Goal: Task Accomplishment & Management: Manage account settings

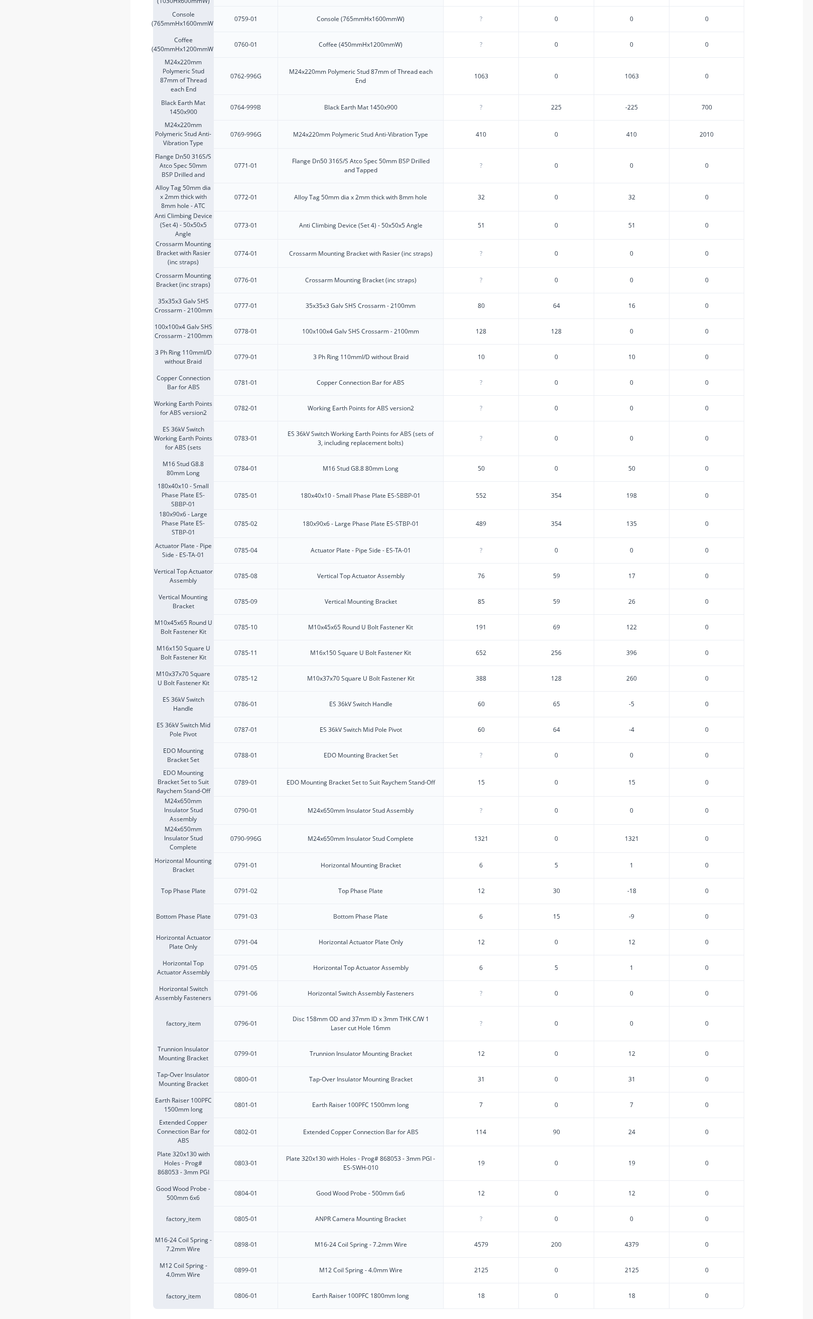
scroll to position [882, 0]
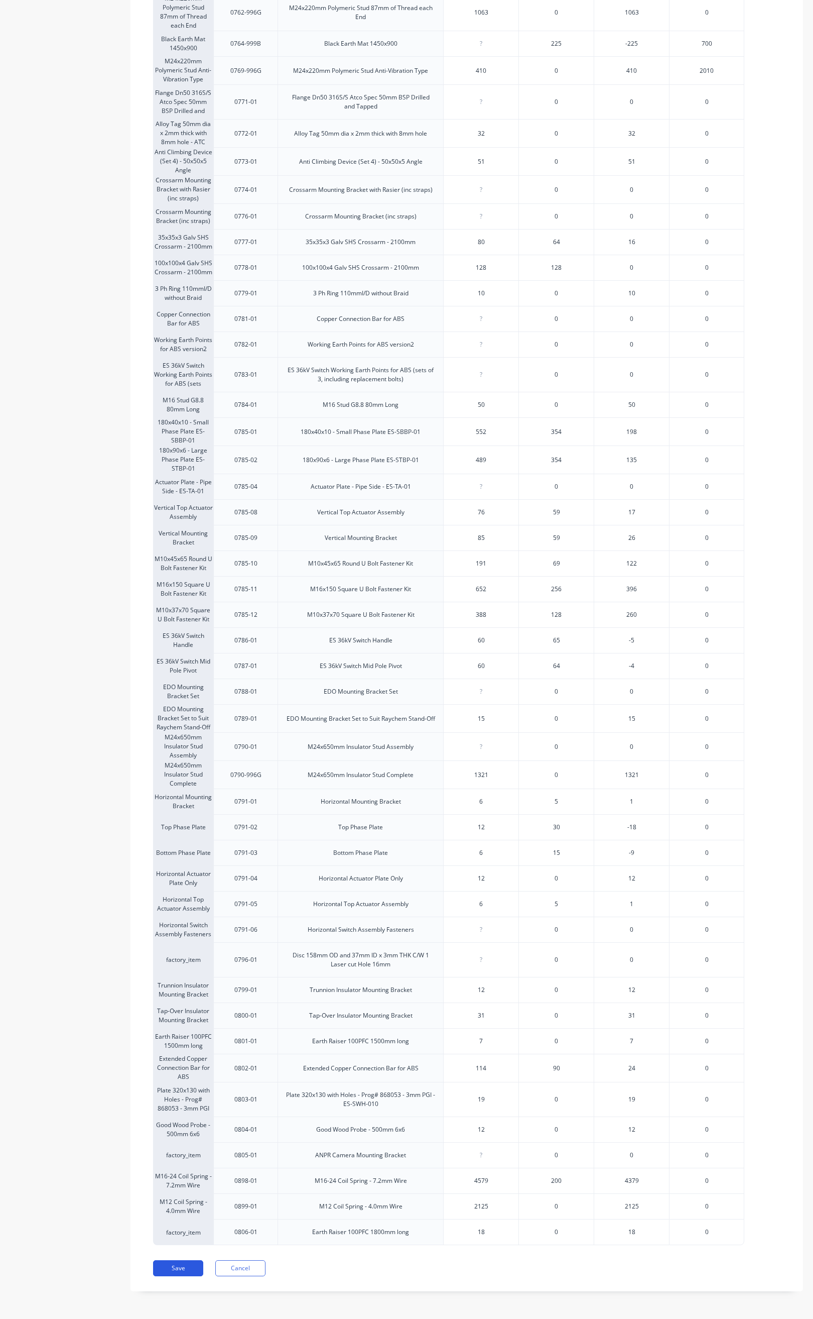
click at [178, 1267] on button "Save" at bounding box center [178, 1268] width 50 height 16
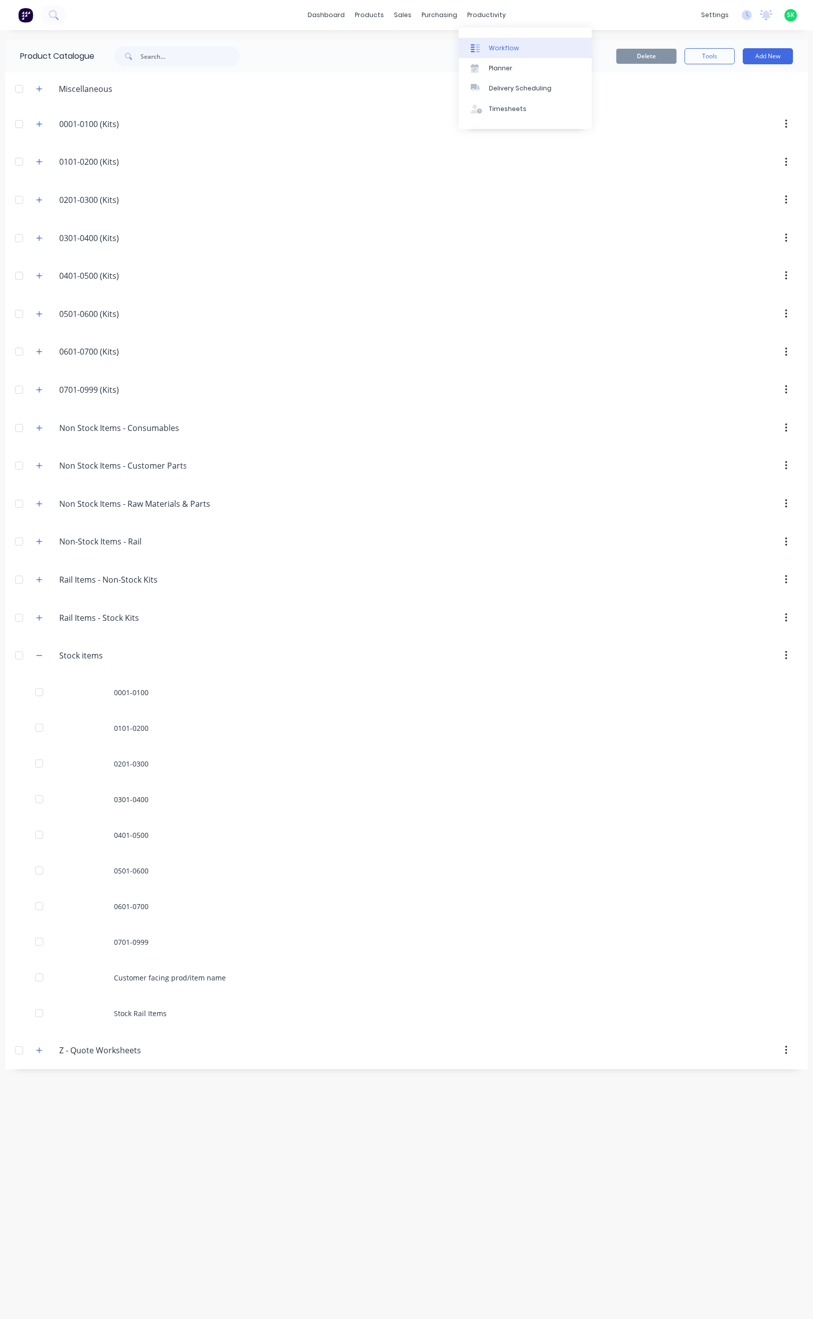
click at [504, 44] on div "Workflow" at bounding box center [504, 48] width 30 height 9
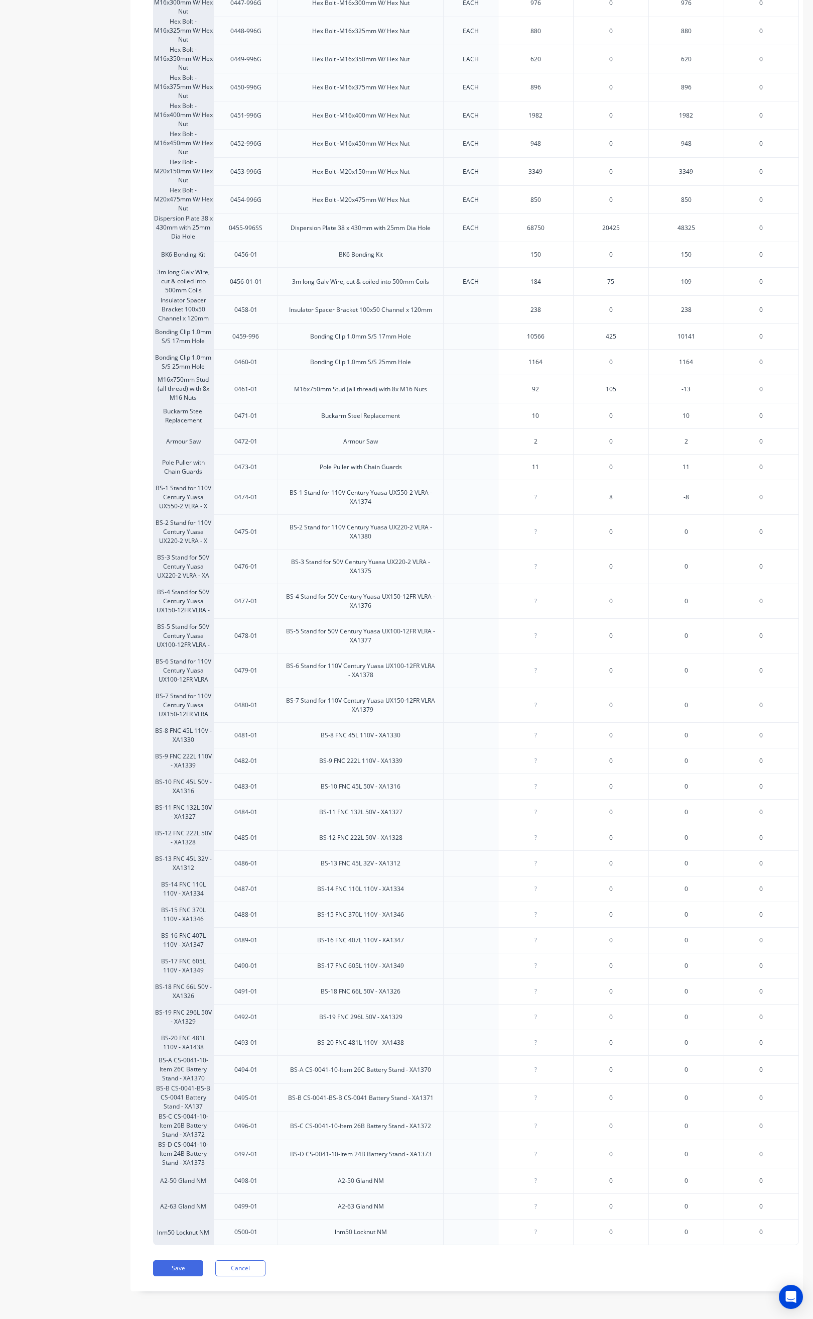
scroll to position [1576, 0]
click at [172, 1268] on button "Save" at bounding box center [178, 1268] width 50 height 16
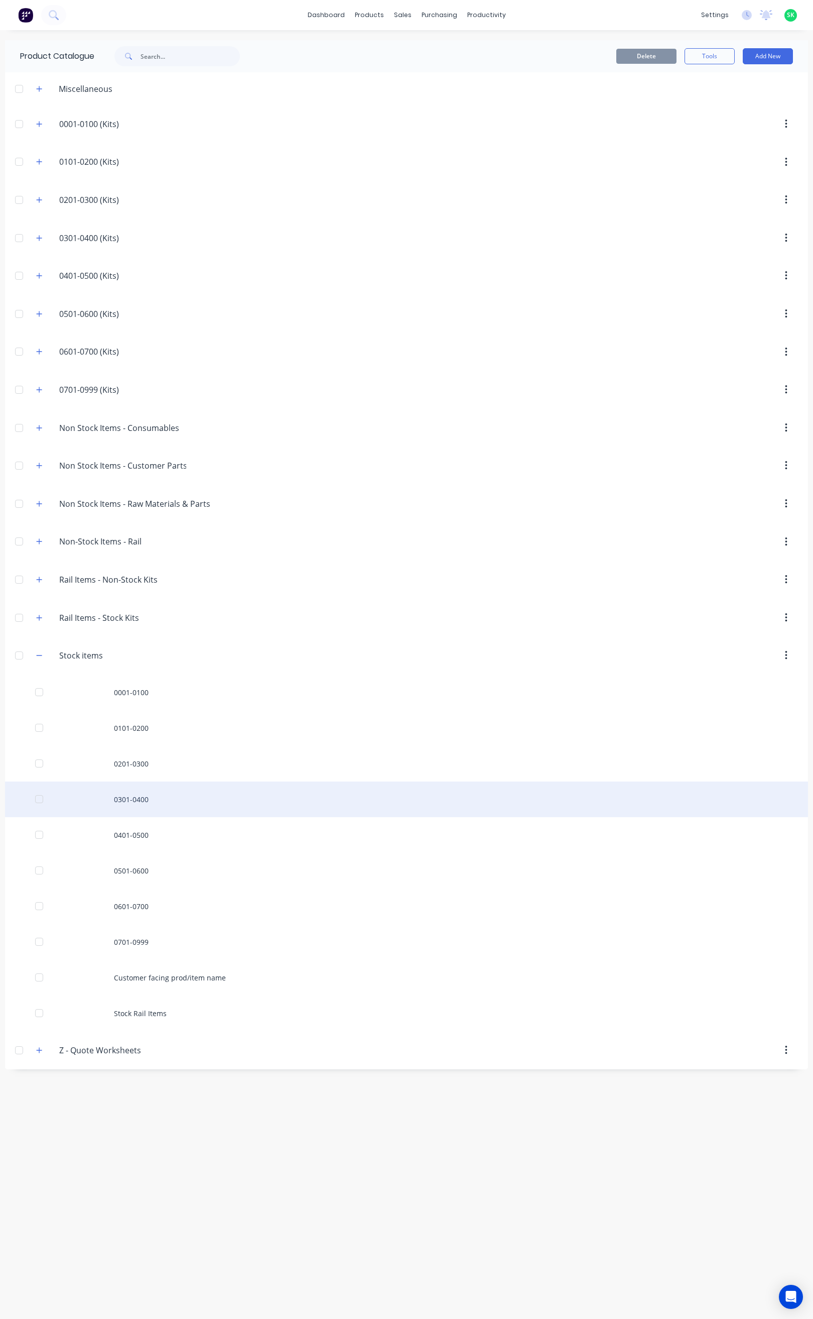
click at [129, 802] on div "0301-0400" at bounding box center [406, 799] width 803 height 36
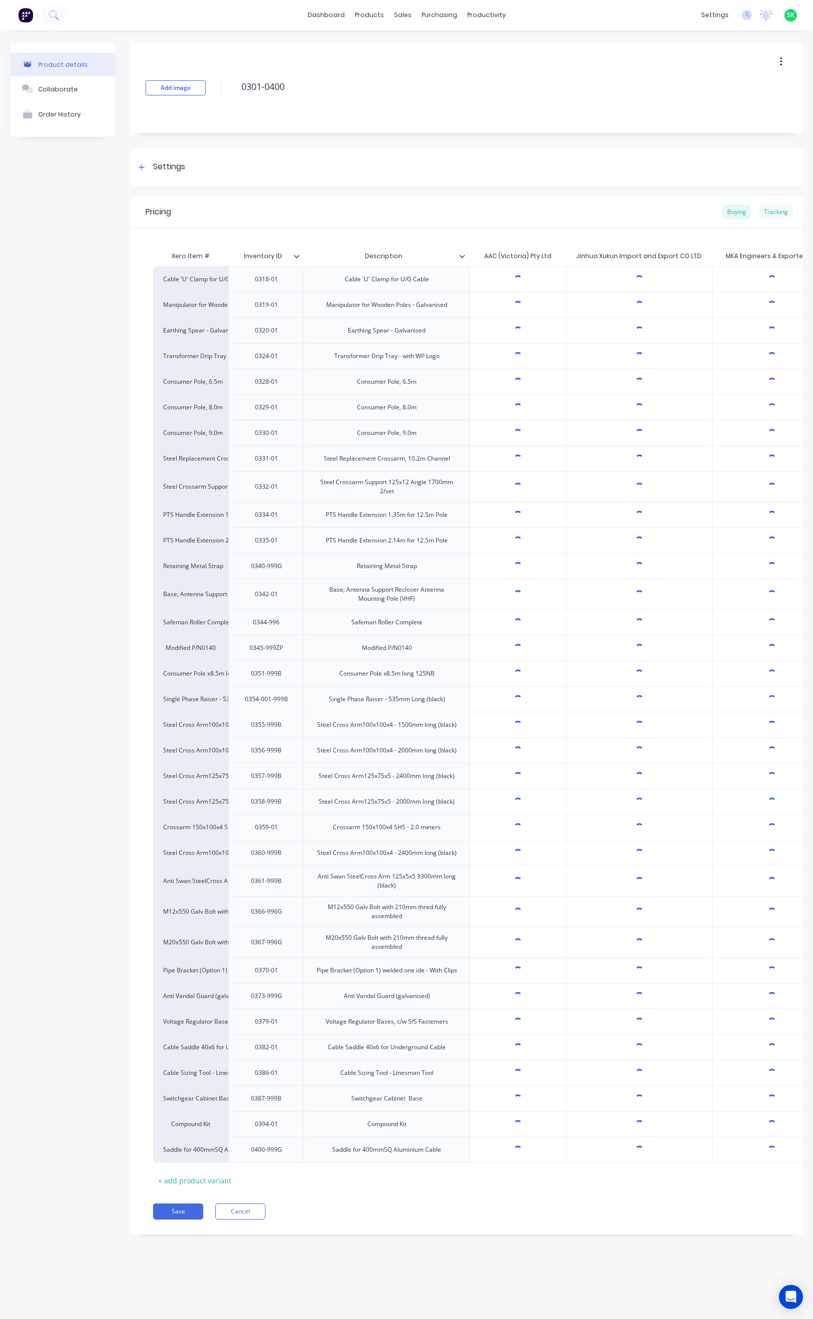
type textarea "x"
click at [782, 208] on div "Tracking" at bounding box center [776, 211] width 34 height 15
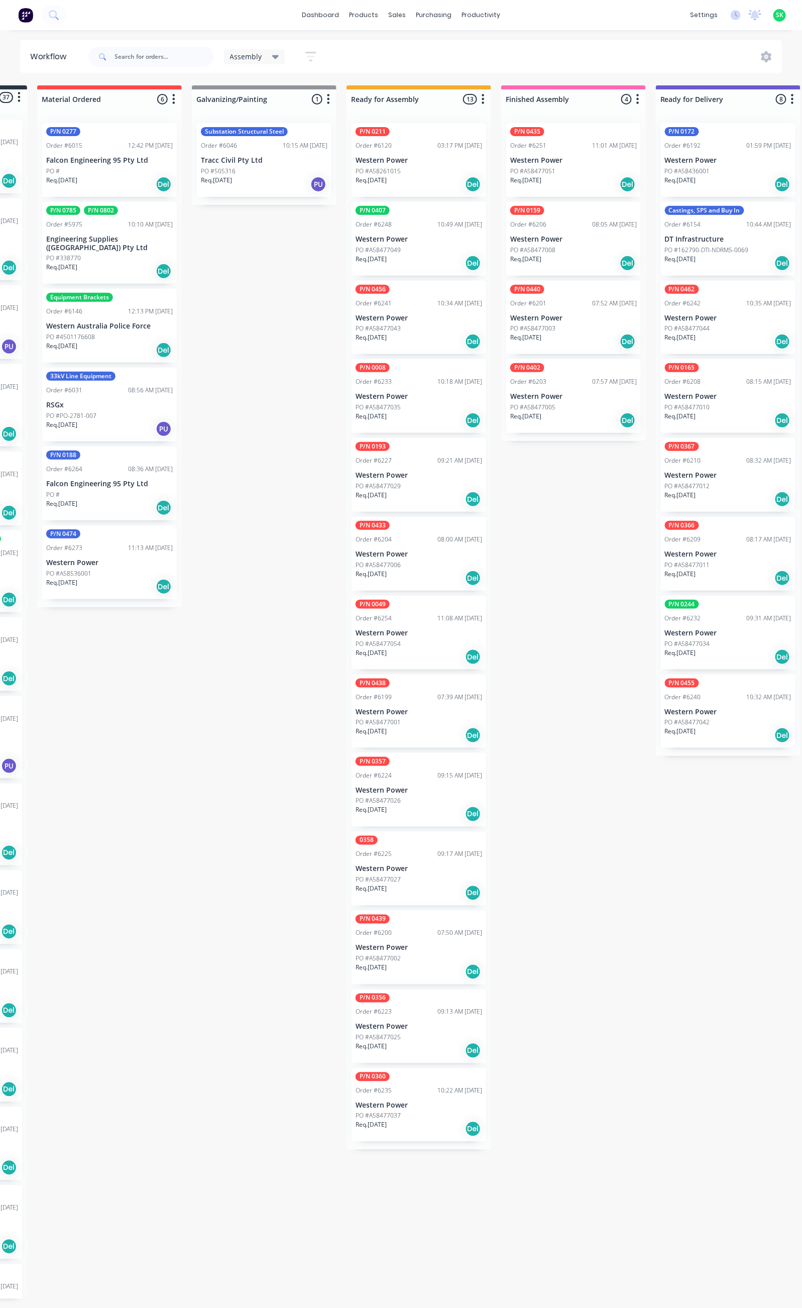
scroll to position [2, 139]
drag, startPoint x: 438, startPoint y: 1032, endPoint x: 554, endPoint y: 475, distance: 569.3
click at [554, 475] on div "Submitted 37 Status colour #273444 hex #273444 Save Cancel Summaries Total orde…" at bounding box center [763, 691] width 1820 height 1213
drag, startPoint x: 418, startPoint y: 1100, endPoint x: 572, endPoint y: 451, distance: 667.0
click at [572, 451] on div "Submitted 37 Status colour #273444 hex #273444 Save Cancel Summaries Total orde…" at bounding box center [763, 691] width 1820 height 1213
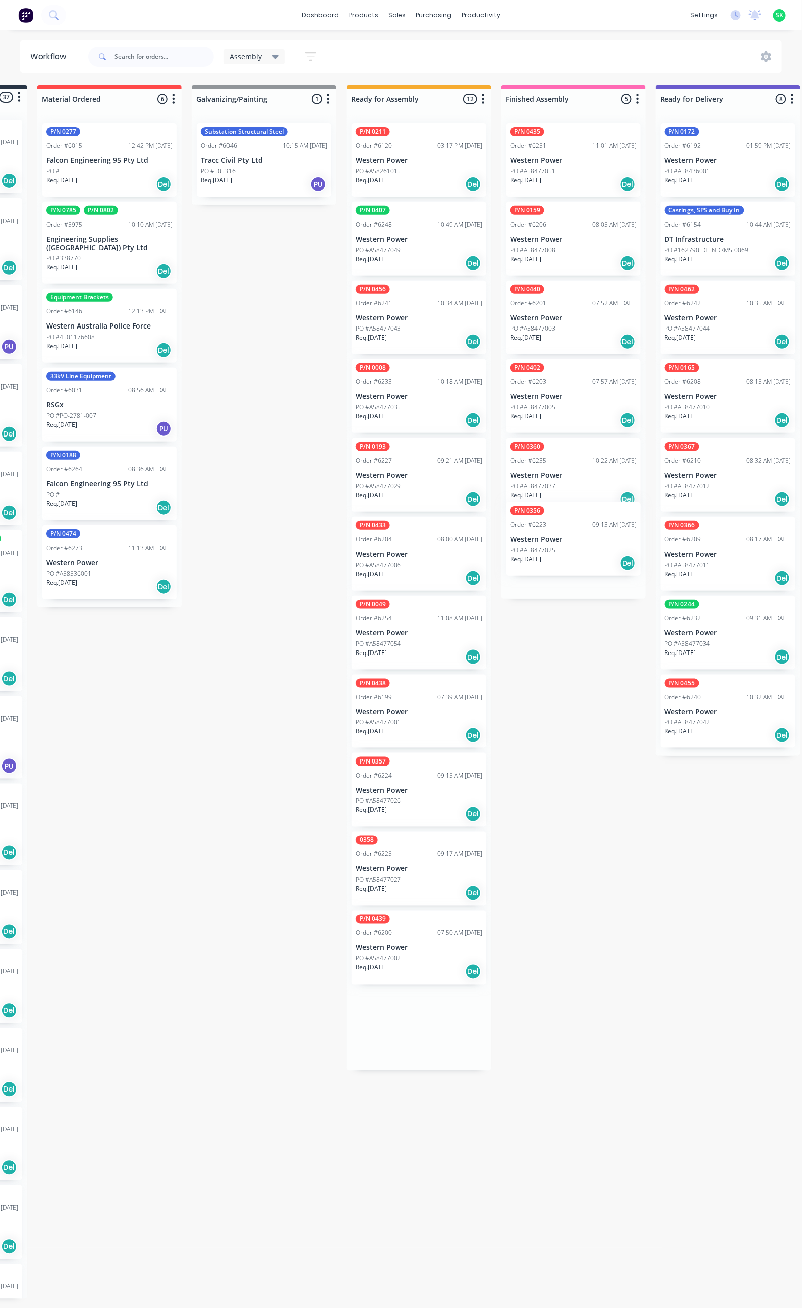
drag, startPoint x: 402, startPoint y: 1026, endPoint x: 558, endPoint y: 538, distance: 512.3
click at [558, 538] on div "Submitted 37 Status colour #273444 hex #273444 Save Cancel Summaries Total orde…" at bounding box center [763, 691] width 1820 height 1213
drag, startPoint x: 408, startPoint y: 877, endPoint x: 553, endPoint y: 627, distance: 288.9
click at [553, 627] on div "Submitted 37 Status colour #273444 hex #273444 Save Cancel Summaries Total orde…" at bounding box center [763, 691] width 1820 height 1213
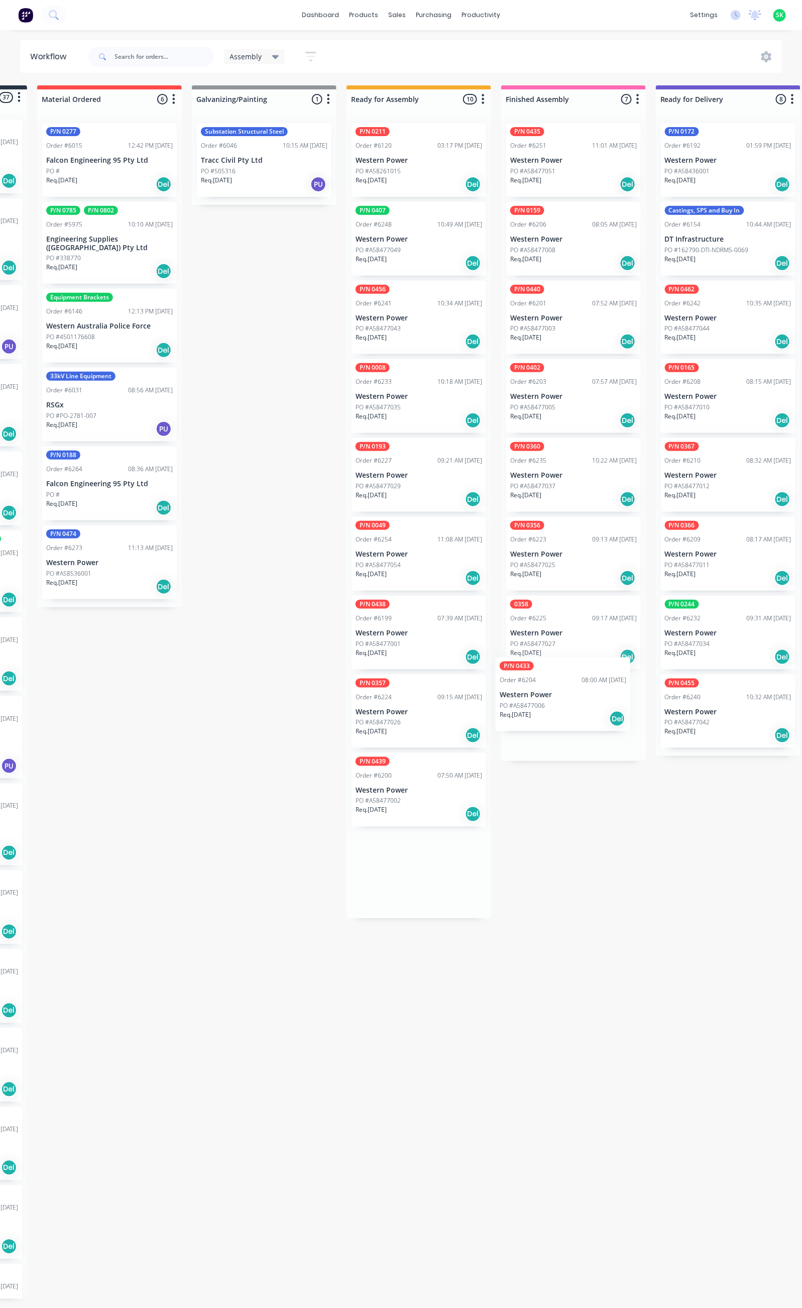
drag, startPoint x: 409, startPoint y: 547, endPoint x: 562, endPoint y: 695, distance: 213.1
click at [558, 694] on div "Submitted 37 Status colour #273444 hex #273444 Save Cancel Summaries Total orde…" at bounding box center [763, 691] width 1820 height 1213
click at [572, 713] on p "Western Power" at bounding box center [573, 712] width 127 height 9
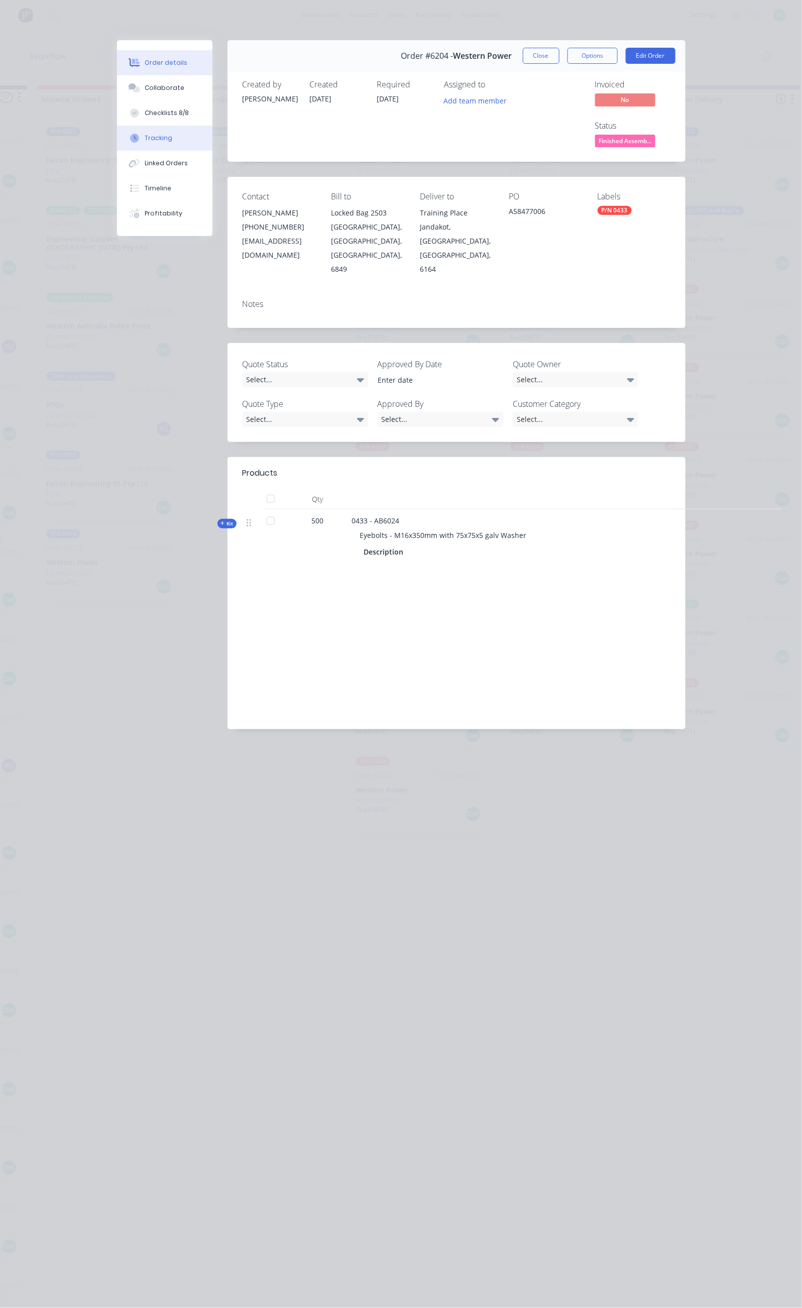
click at [117, 135] on button "Tracking" at bounding box center [164, 138] width 95 height 25
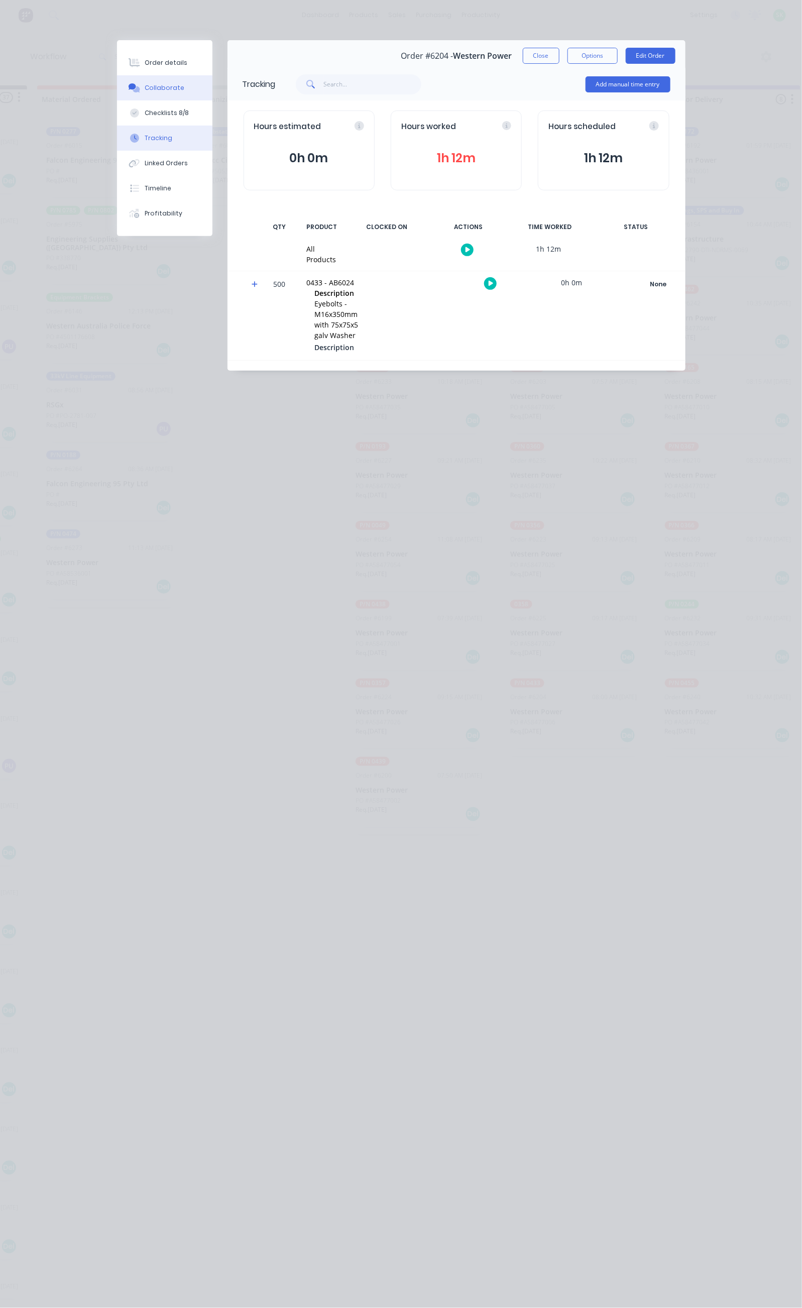
click at [117, 87] on button "Collaborate" at bounding box center [164, 87] width 95 height 25
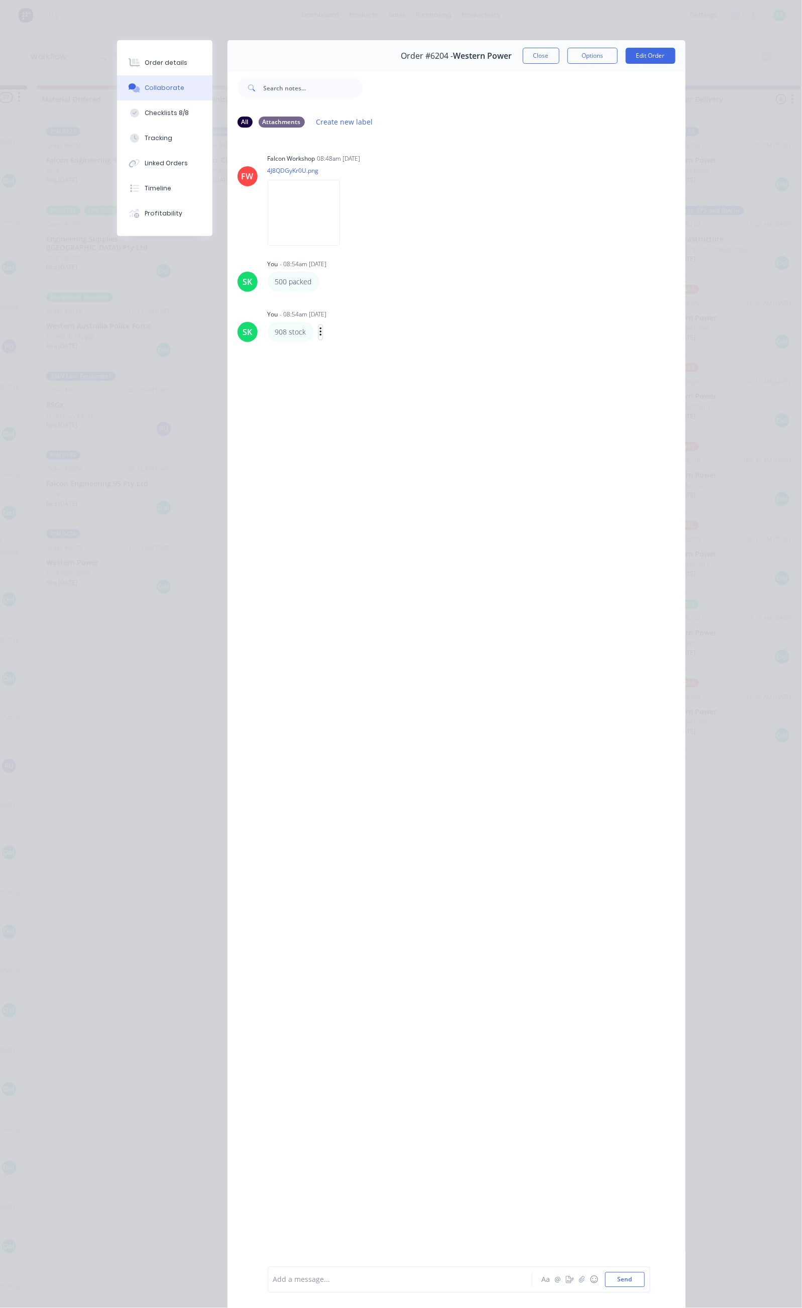
click at [319, 333] on icon "button" at bounding box center [320, 332] width 3 height 12
click at [326, 344] on button "Edit" at bounding box center [357, 350] width 63 height 17
click at [325, 279] on icon "button" at bounding box center [326, 282] width 3 height 12
drag, startPoint x: 252, startPoint y: 293, endPoint x: 269, endPoint y: 315, distance: 28.0
click at [0, 0] on button "Edit" at bounding box center [0, 0] width 0 height 0
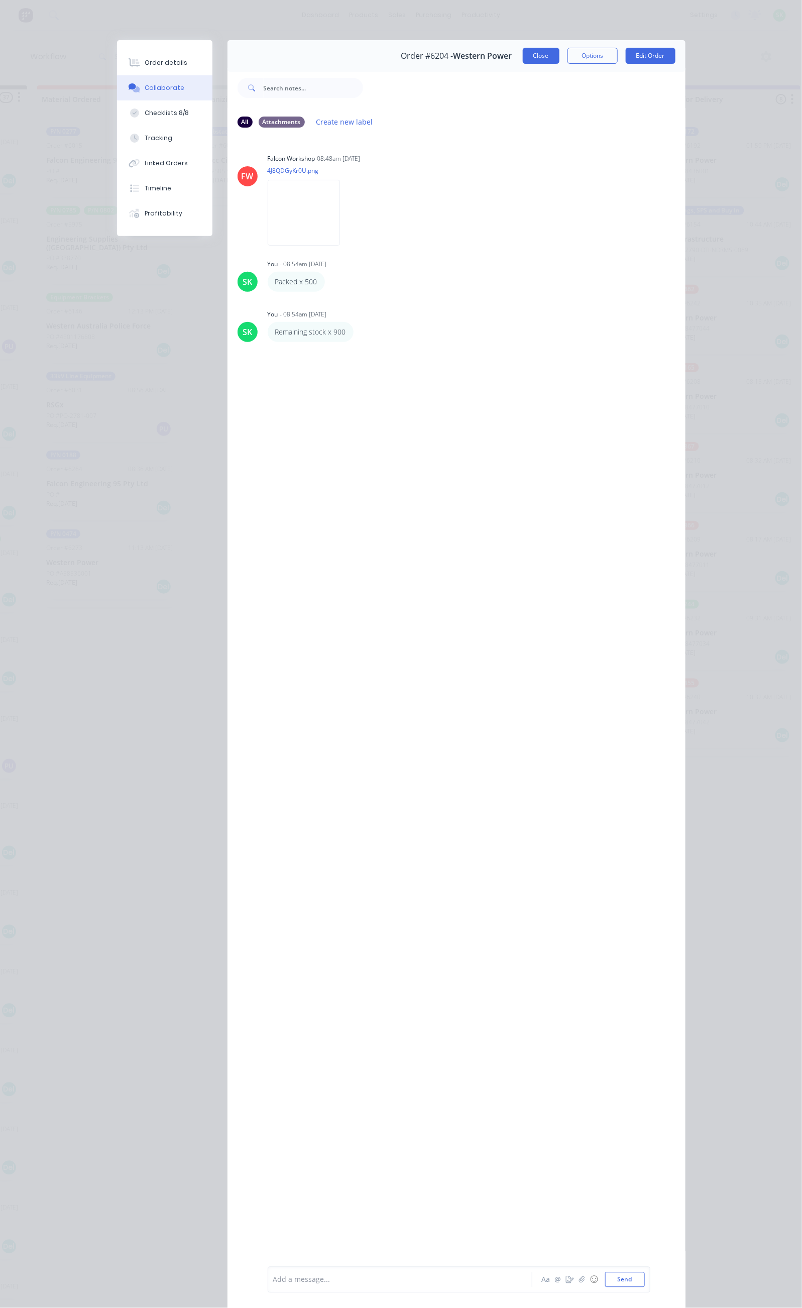
click at [559, 57] on button "Close" at bounding box center [541, 56] width 37 height 16
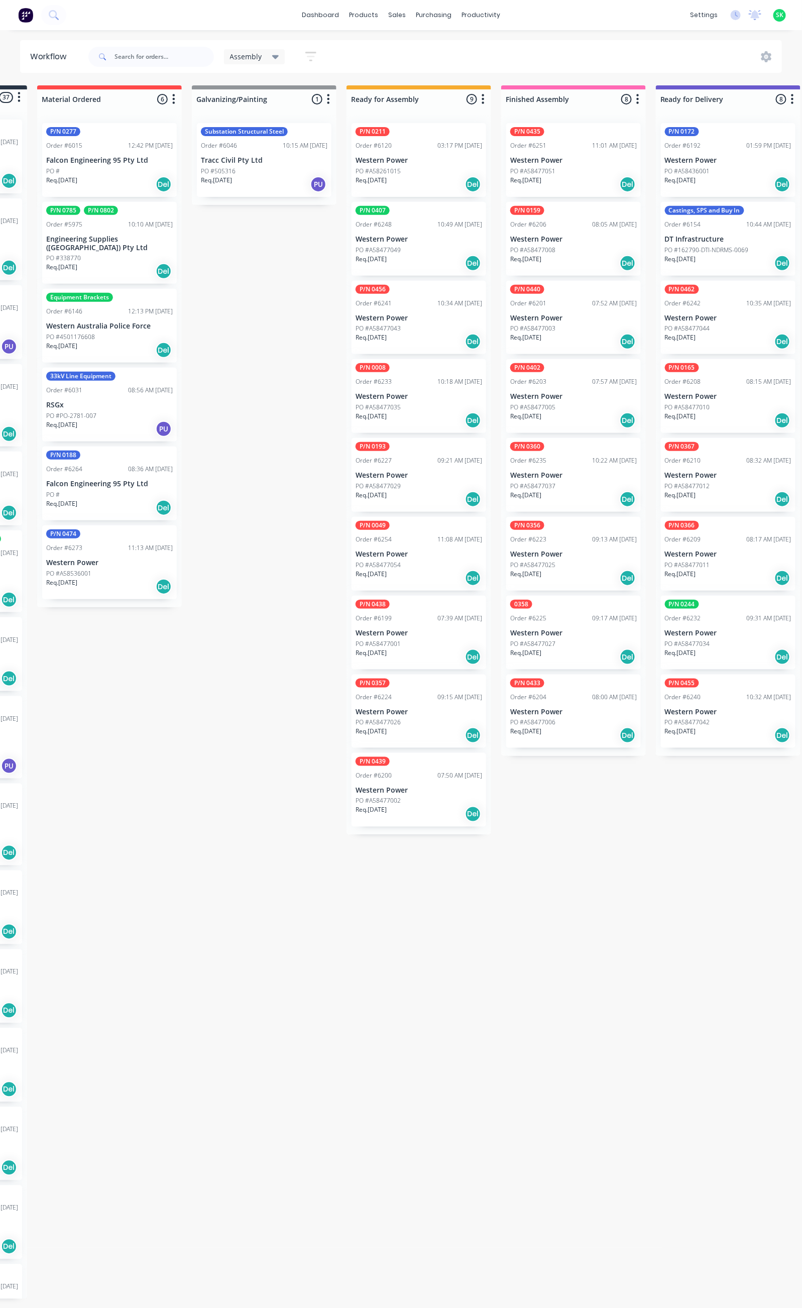
click at [541, 648] on p "Req. [DATE]" at bounding box center [525, 652] width 31 height 9
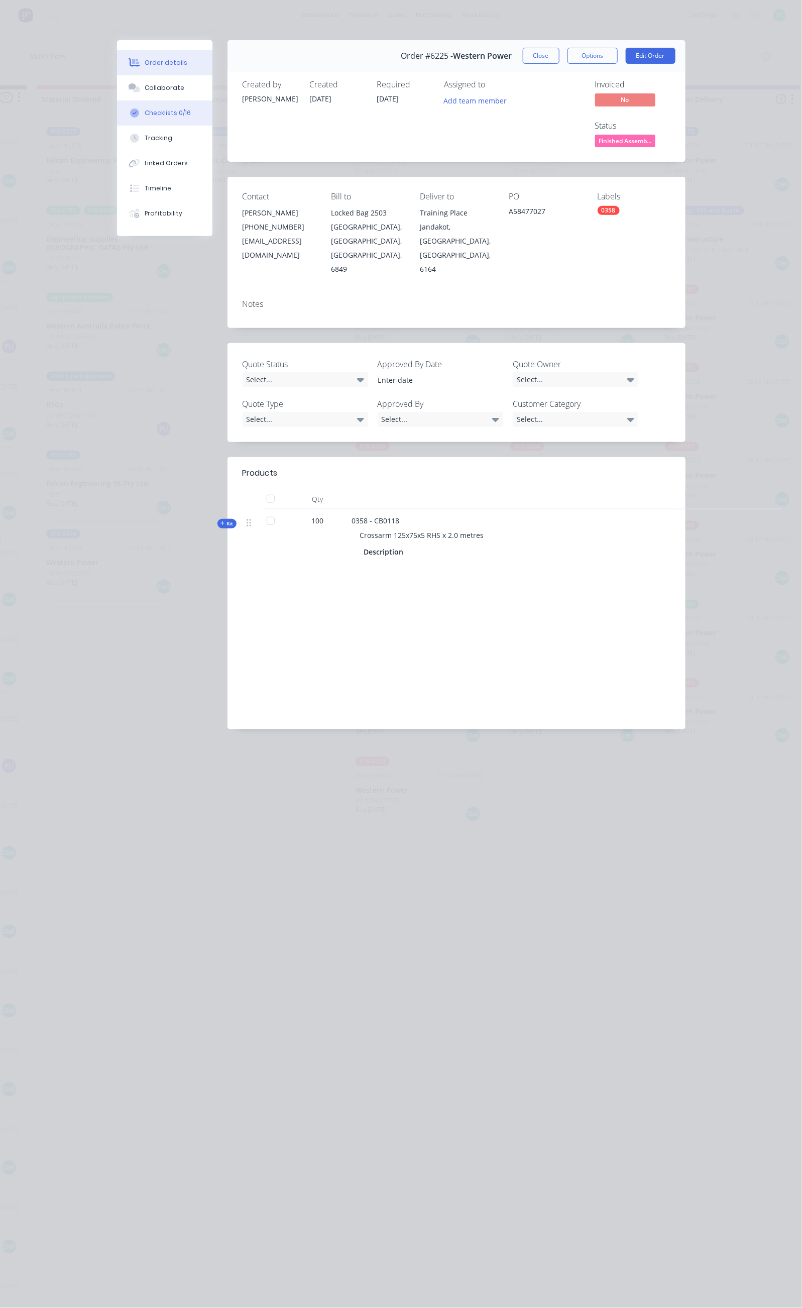
click at [117, 108] on button "Checklists 0/16" at bounding box center [164, 112] width 95 height 25
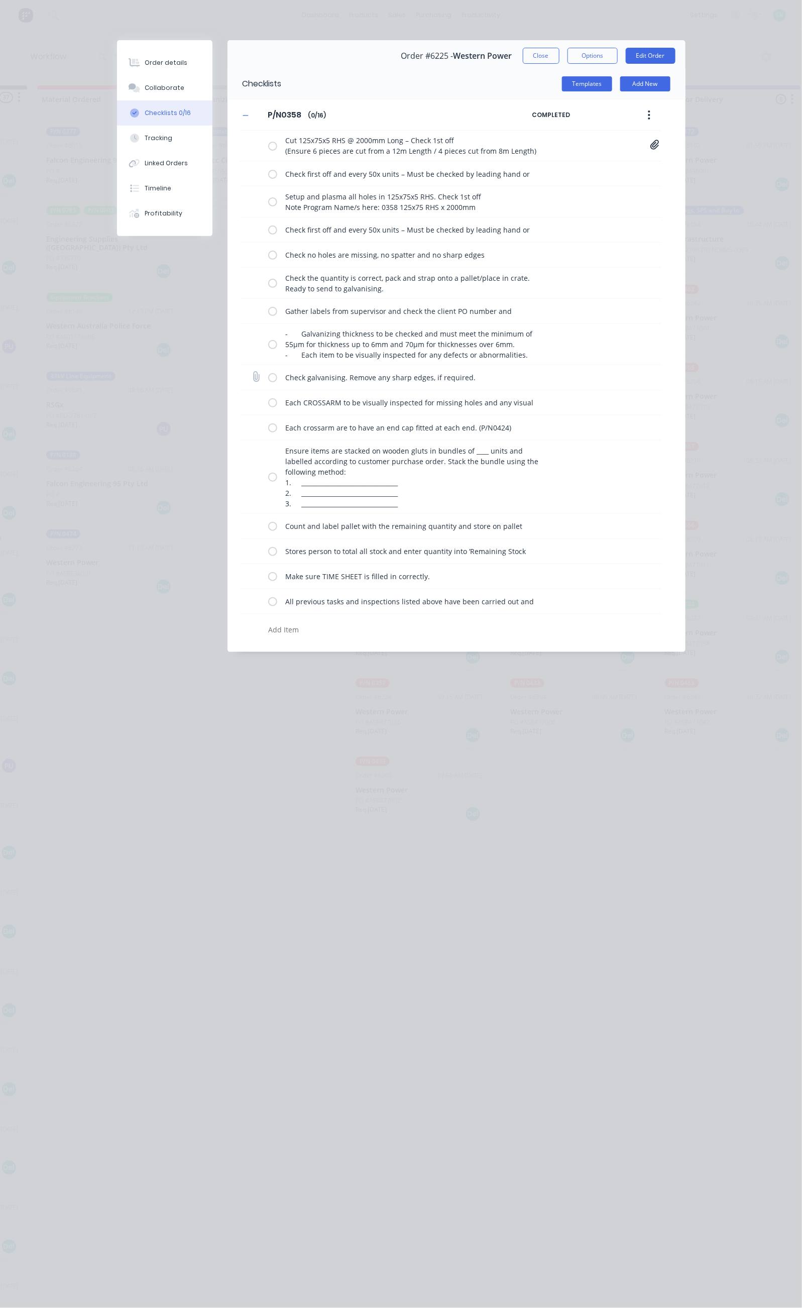
click at [268, 383] on label at bounding box center [272, 377] width 9 height 11
click at [0, 0] on input "checkbox" at bounding box center [0, 0] width 0 height 0
click at [268, 406] on label at bounding box center [272, 402] width 9 height 11
click at [0, 0] on input "checkbox" at bounding box center [0, 0] width 0 height 0
click at [268, 433] on label at bounding box center [272, 427] width 9 height 11
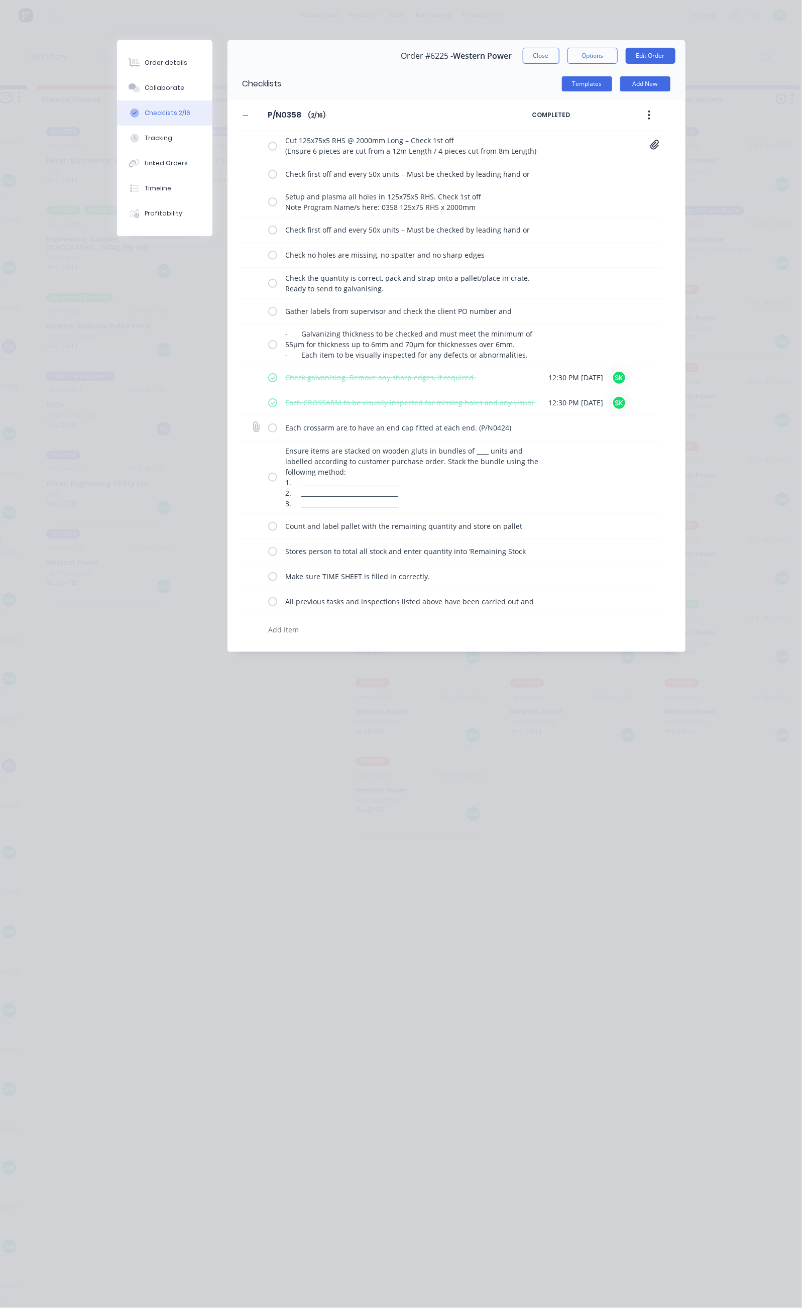
click at [0, 0] on input "checkbox" at bounding box center [0, 0] width 0 height 0
click at [268, 479] on label at bounding box center [272, 477] width 9 height 11
click at [0, 0] on input "checkbox" at bounding box center [0, 0] width 0 height 0
drag, startPoint x: 180, startPoint y: 529, endPoint x: 179, endPoint y: 545, distance: 16.1
click at [268, 530] on label at bounding box center [272, 526] width 9 height 11
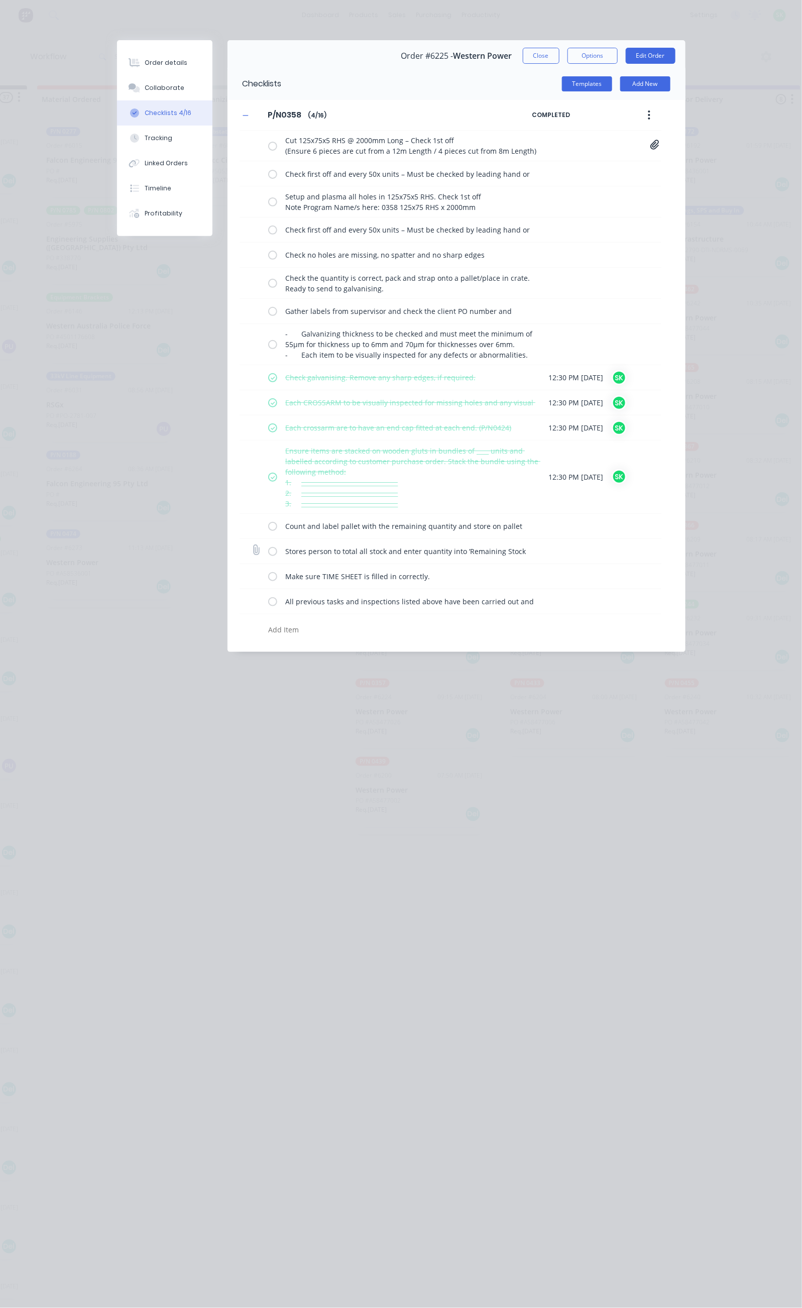
click at [0, 0] on input "checkbox" at bounding box center [0, 0] width 0 height 0
drag, startPoint x: 178, startPoint y: 555, endPoint x: 178, endPoint y: 566, distance: 11.5
click at [268, 556] on label at bounding box center [272, 551] width 9 height 11
click at [0, 0] on input "checkbox" at bounding box center [0, 0] width 0 height 0
drag, startPoint x: 178, startPoint y: 574, endPoint x: 177, endPoint y: 581, distance: 7.6
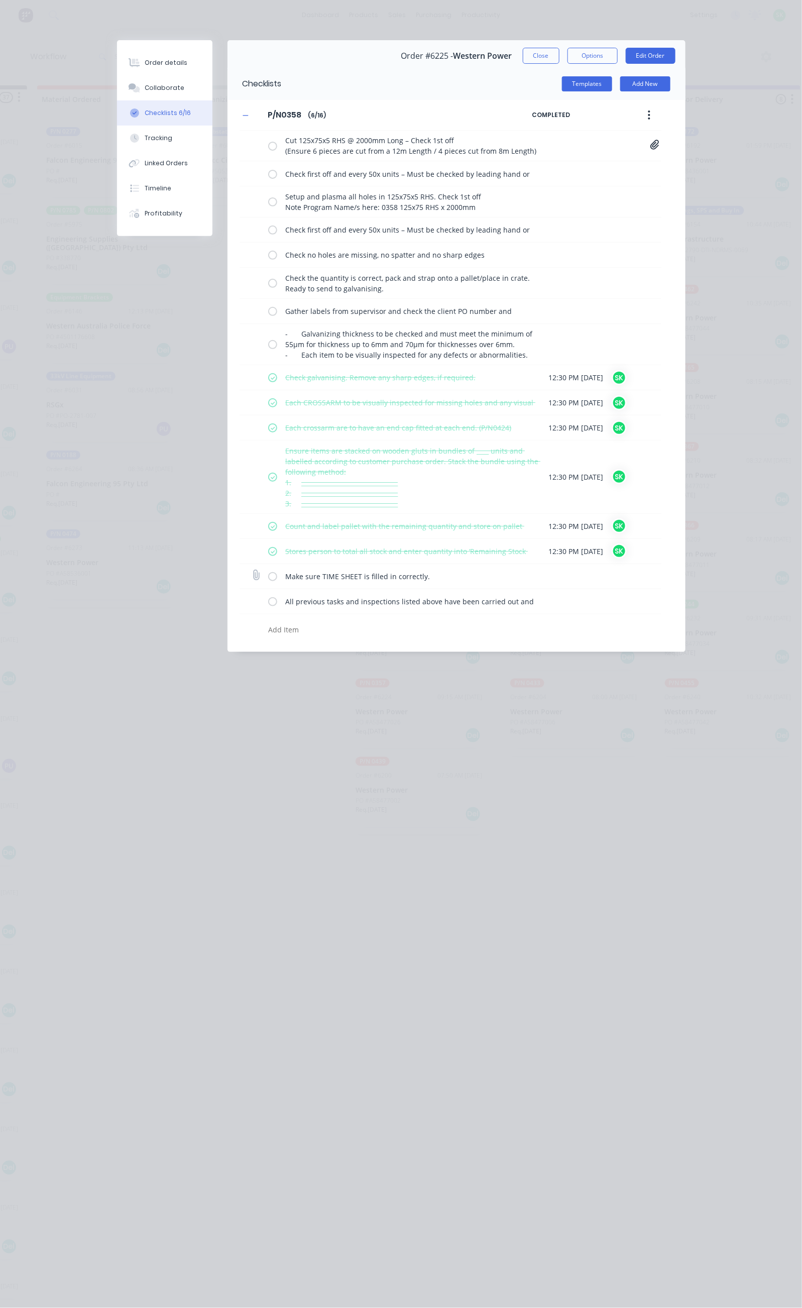
click at [268, 577] on div "Make sure TIME SHEET is filled in correctly." at bounding box center [408, 576] width 281 height 20
drag, startPoint x: 177, startPoint y: 583, endPoint x: 178, endPoint y: 591, distance: 7.7
click at [268, 581] on label at bounding box center [272, 576] width 9 height 11
click at [0, 0] on input "checkbox" at bounding box center [0, 0] width 0 height 0
click at [268, 606] on label at bounding box center [272, 601] width 9 height 11
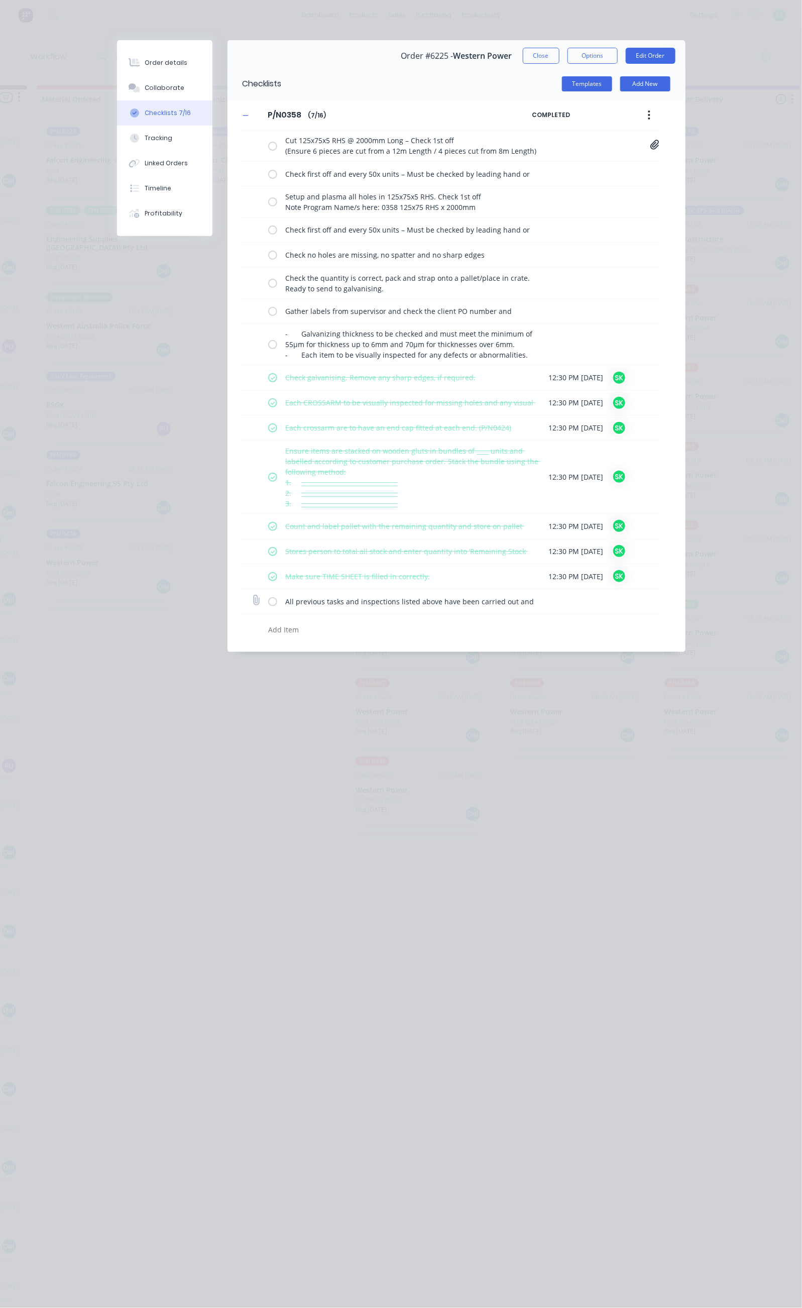
click at [0, 0] on input "checkbox" at bounding box center [0, 0] width 0 height 0
type textarea "x"
click at [145, 86] on div "Collaborate" at bounding box center [165, 87] width 40 height 9
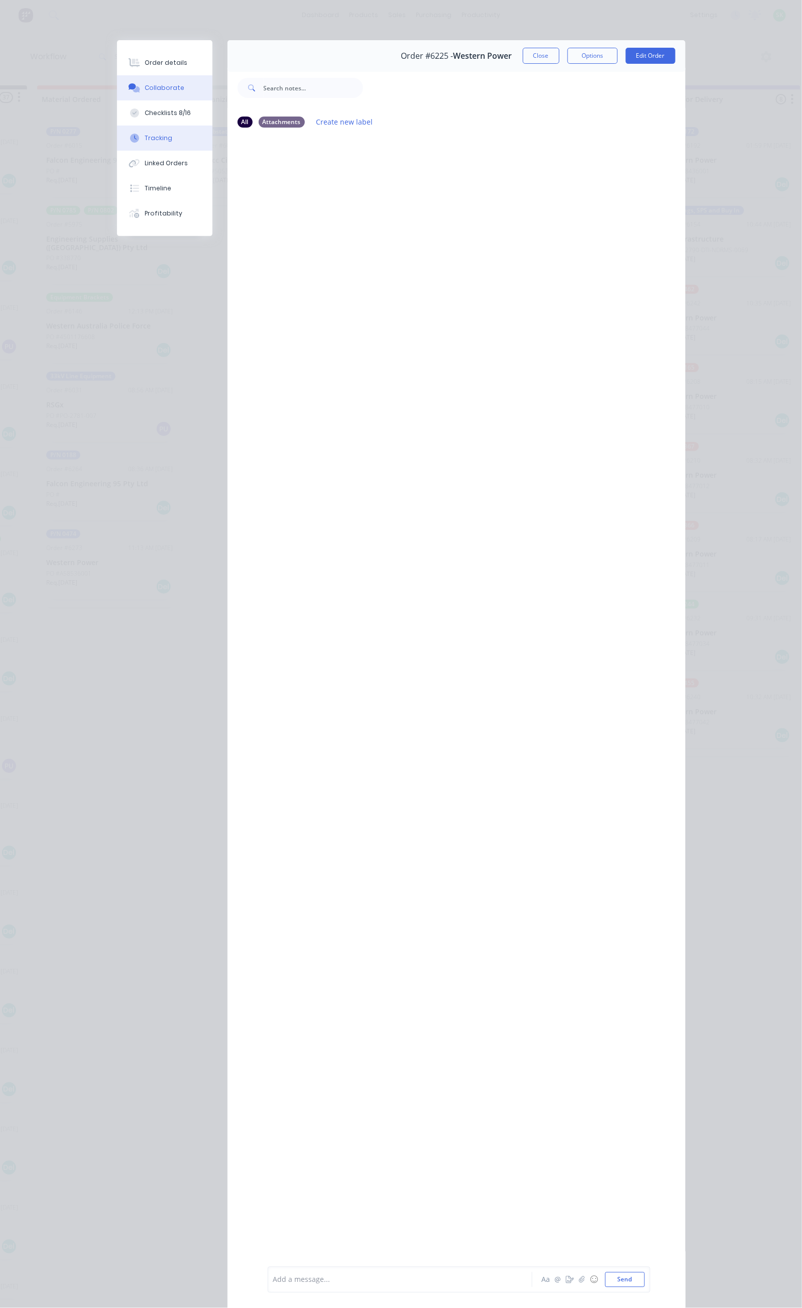
click at [117, 141] on button "Tracking" at bounding box center [164, 138] width 95 height 25
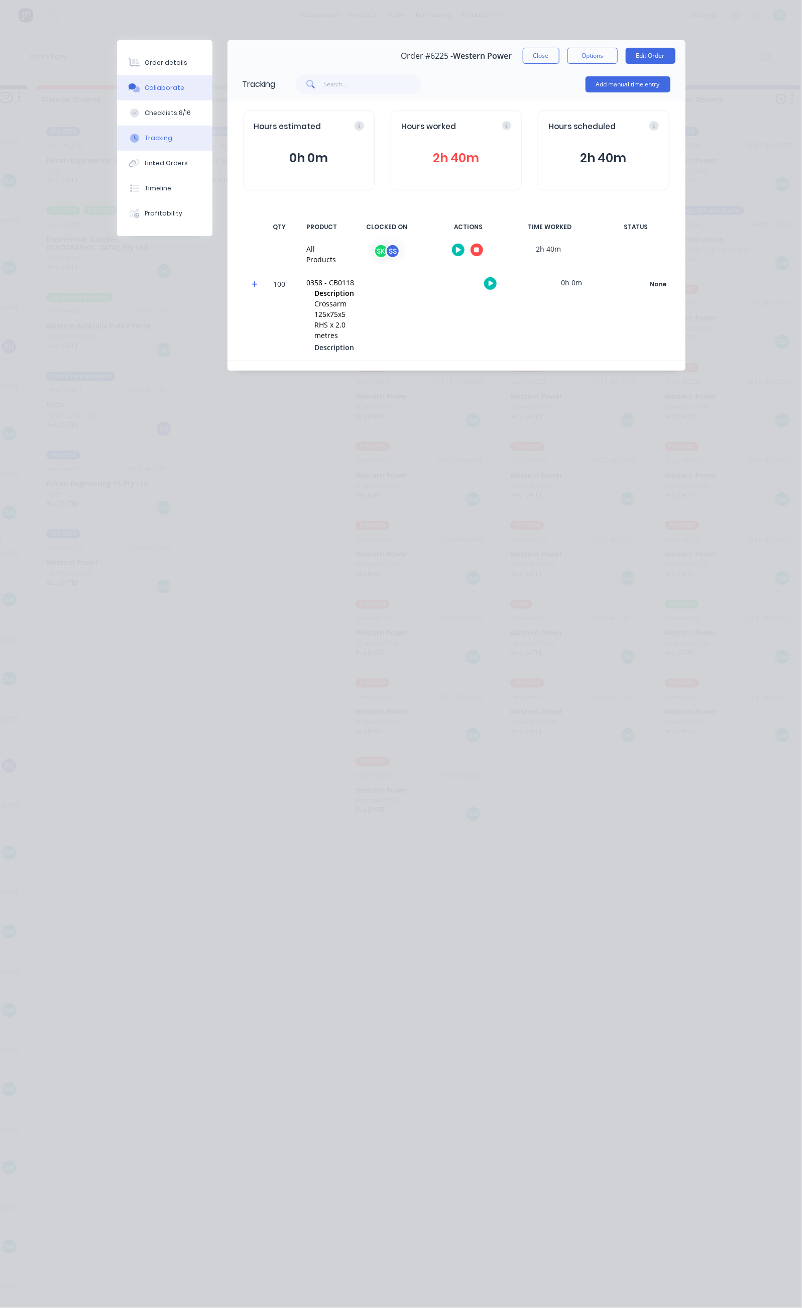
click at [145, 87] on div "Collaborate" at bounding box center [165, 87] width 40 height 9
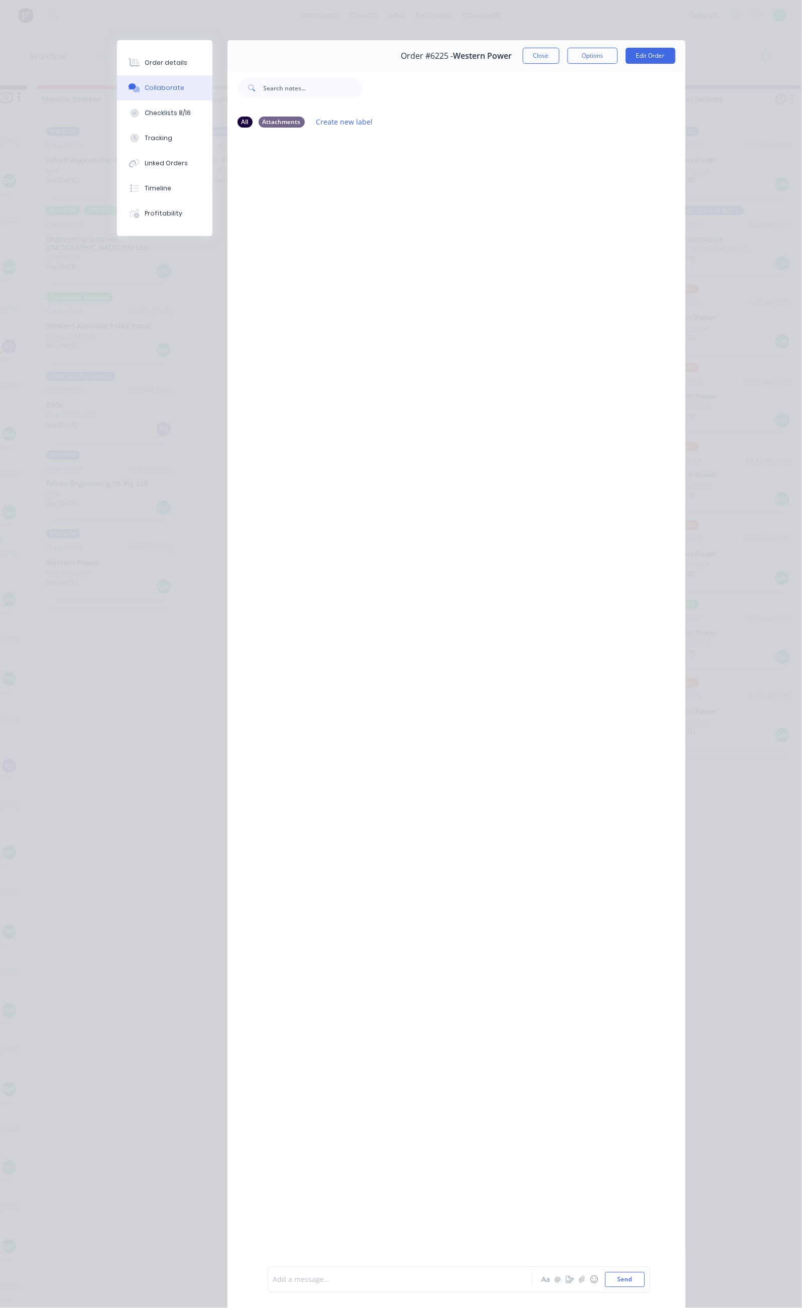
click at [274, 1277] on div at bounding box center [403, 1279] width 258 height 11
click at [559, 60] on button "Close" at bounding box center [541, 56] width 37 height 16
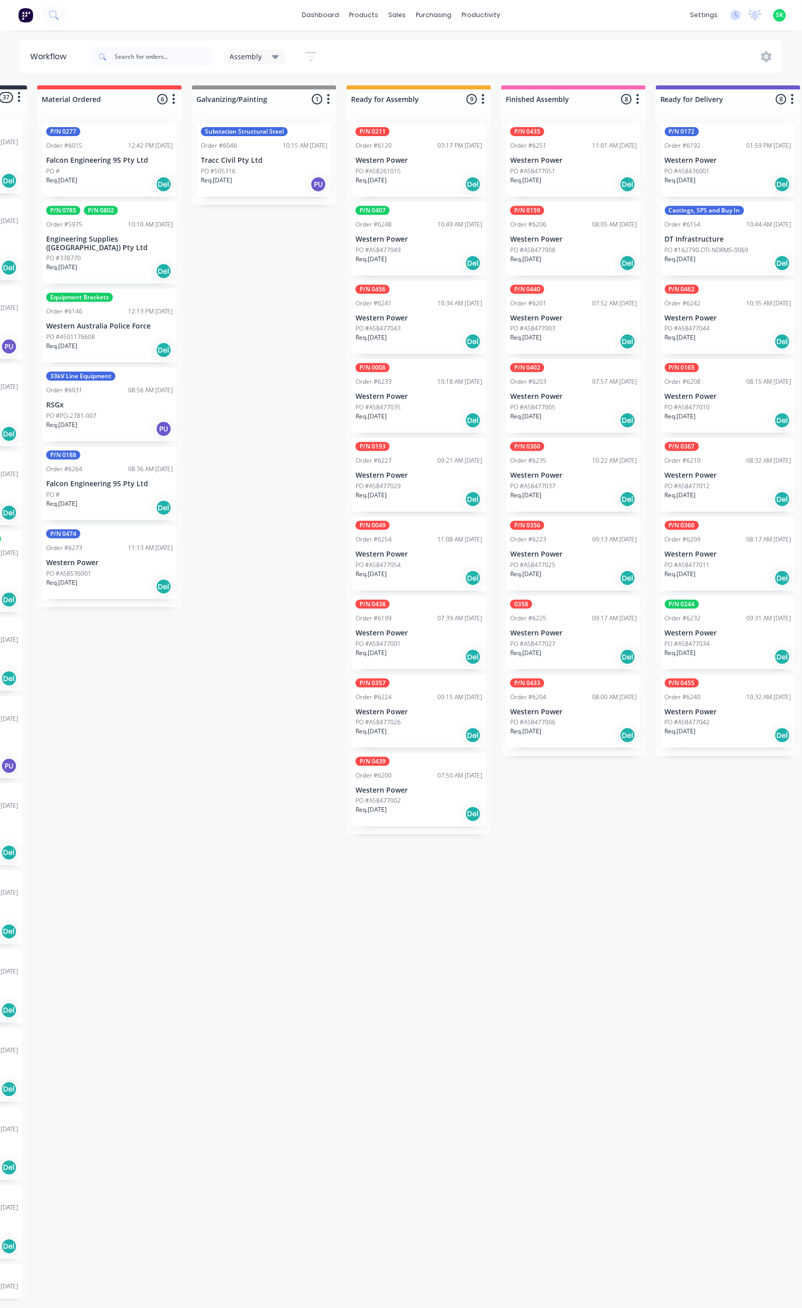
click at [566, 629] on p "Western Power" at bounding box center [573, 633] width 127 height 9
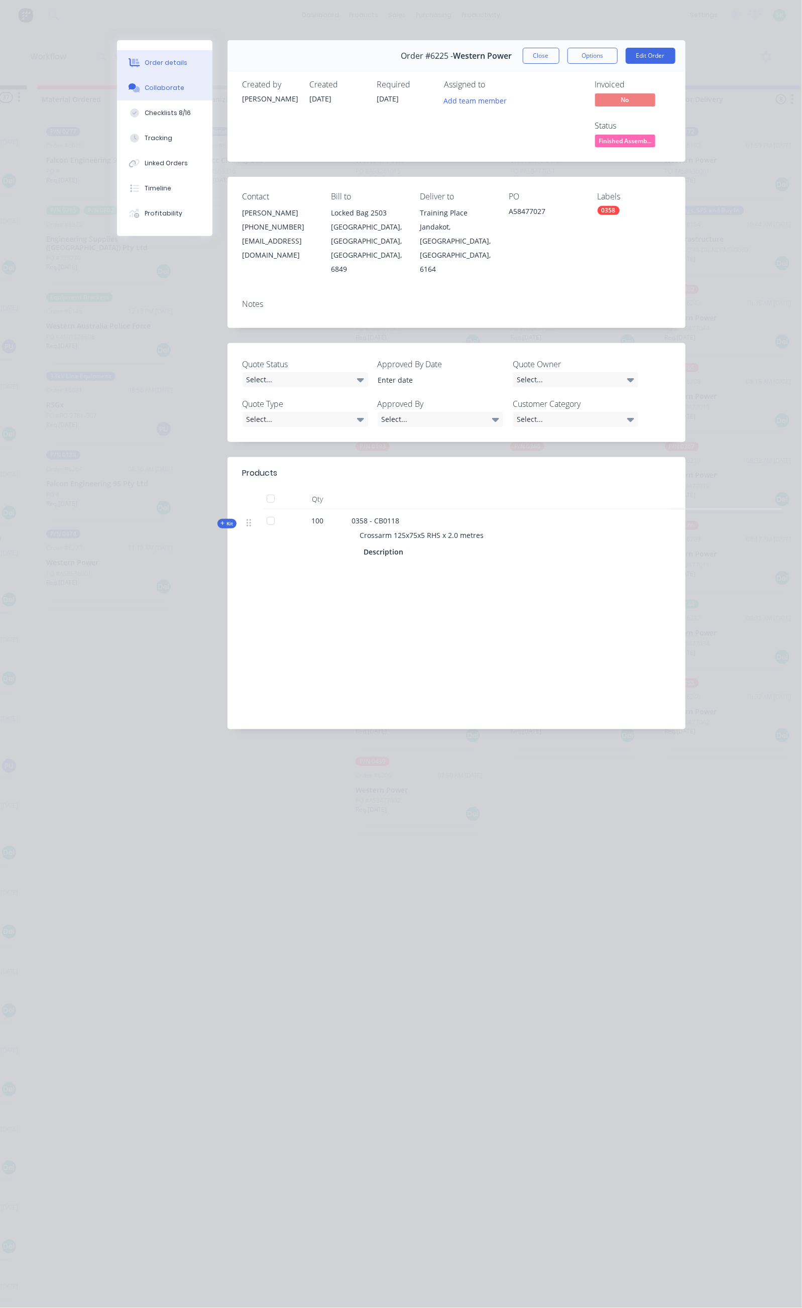
click at [145, 89] on div "Collaborate" at bounding box center [165, 87] width 40 height 9
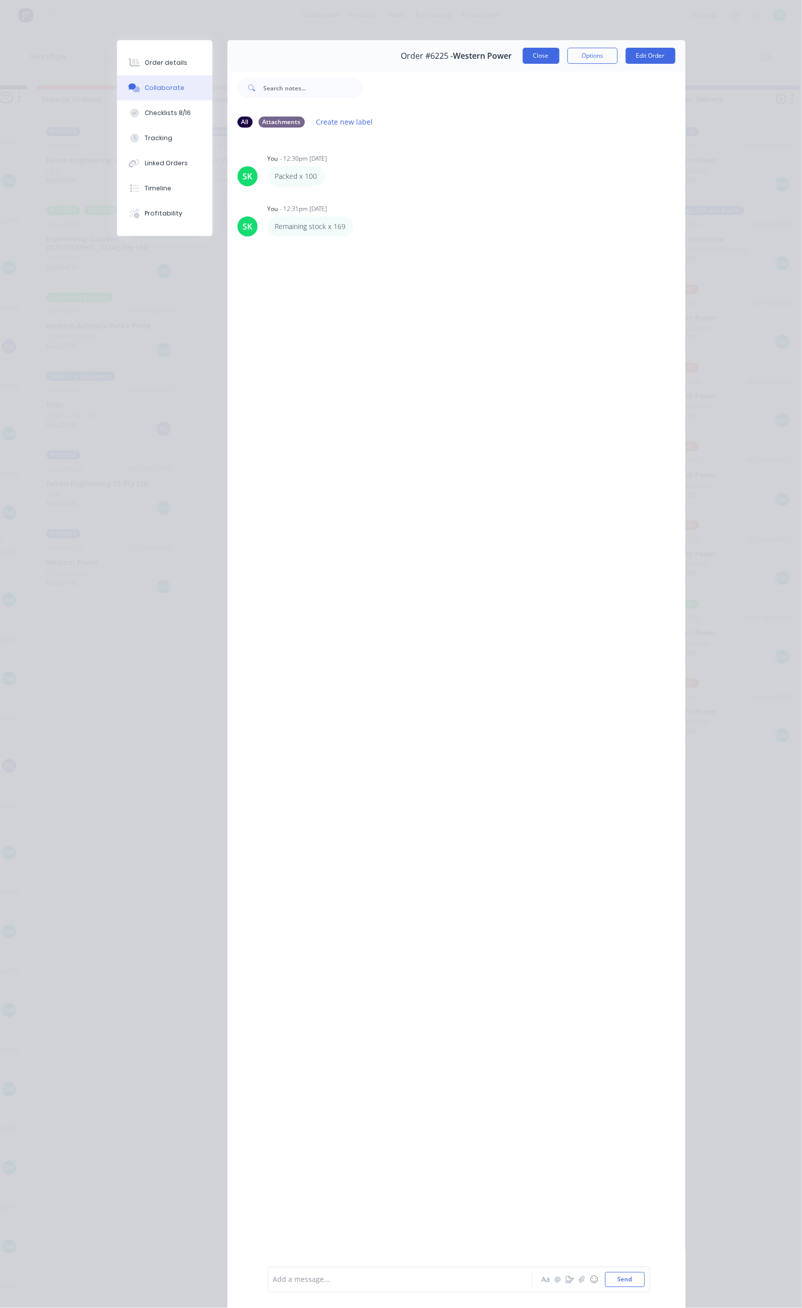
click at [559, 52] on button "Close" at bounding box center [541, 56] width 37 height 16
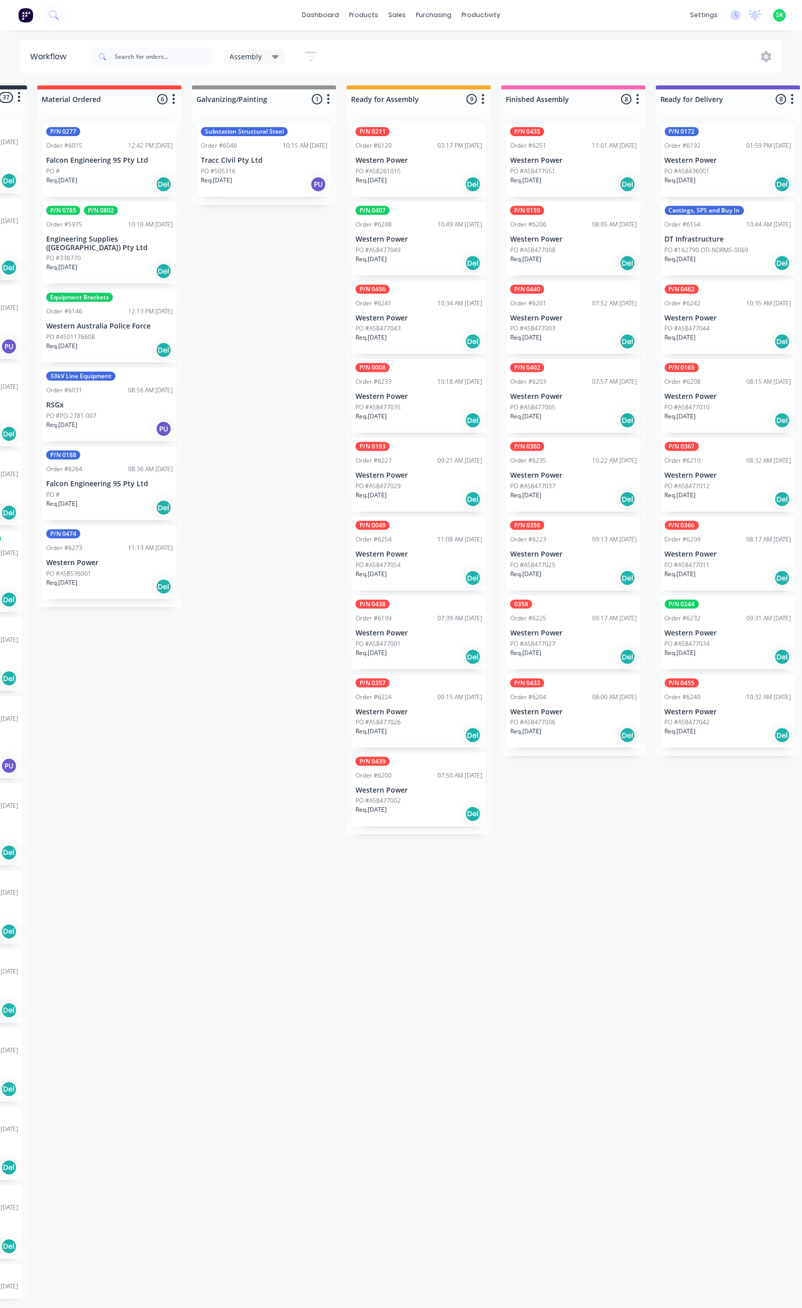
click at [569, 629] on p "Western Power" at bounding box center [573, 633] width 127 height 9
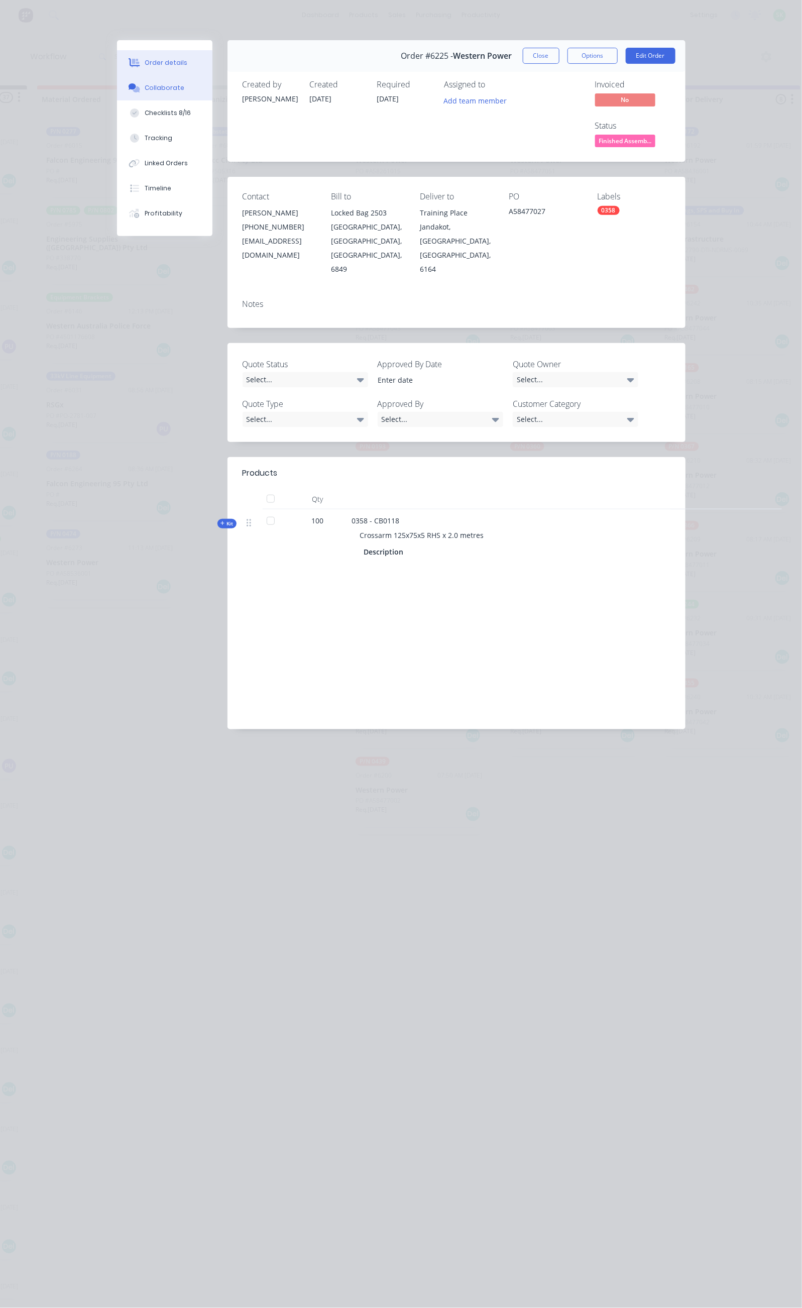
click at [145, 88] on div "Collaborate" at bounding box center [165, 87] width 40 height 9
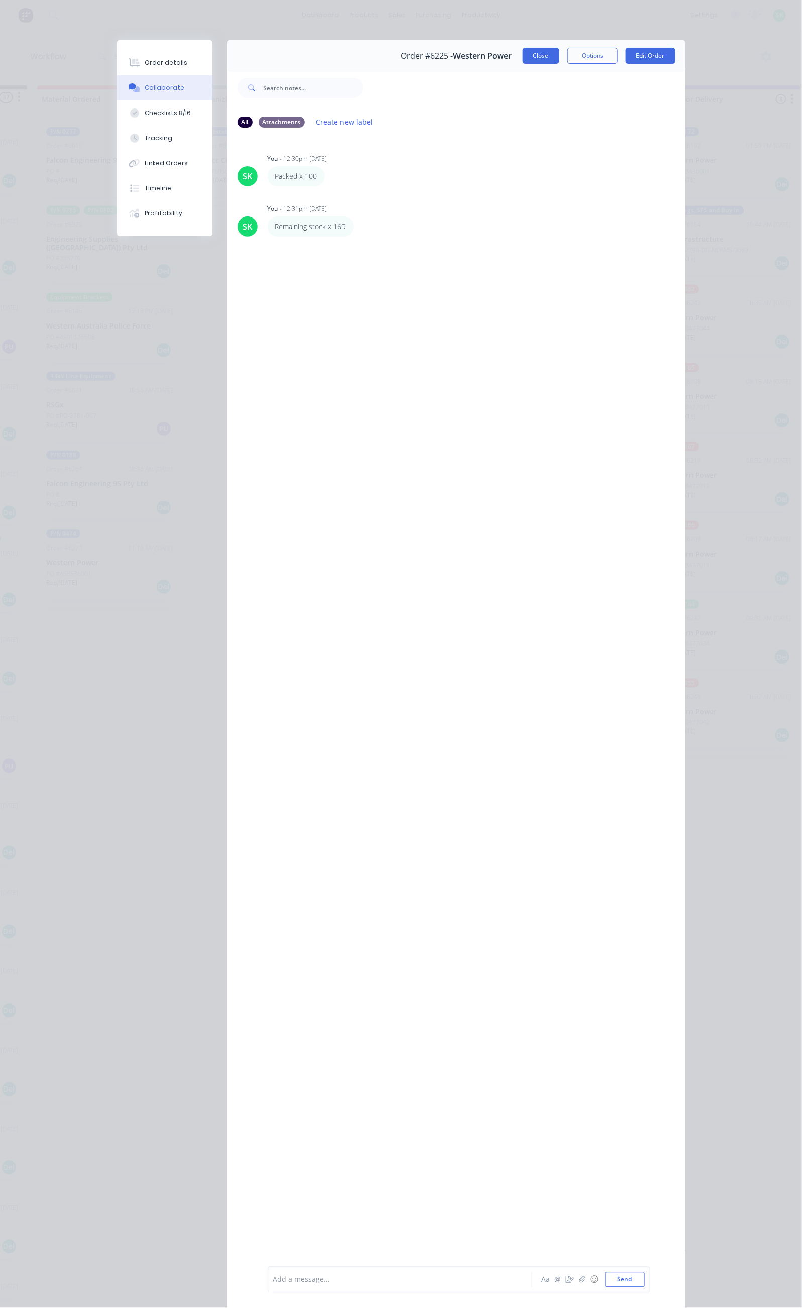
click at [559, 59] on button "Close" at bounding box center [541, 56] width 37 height 16
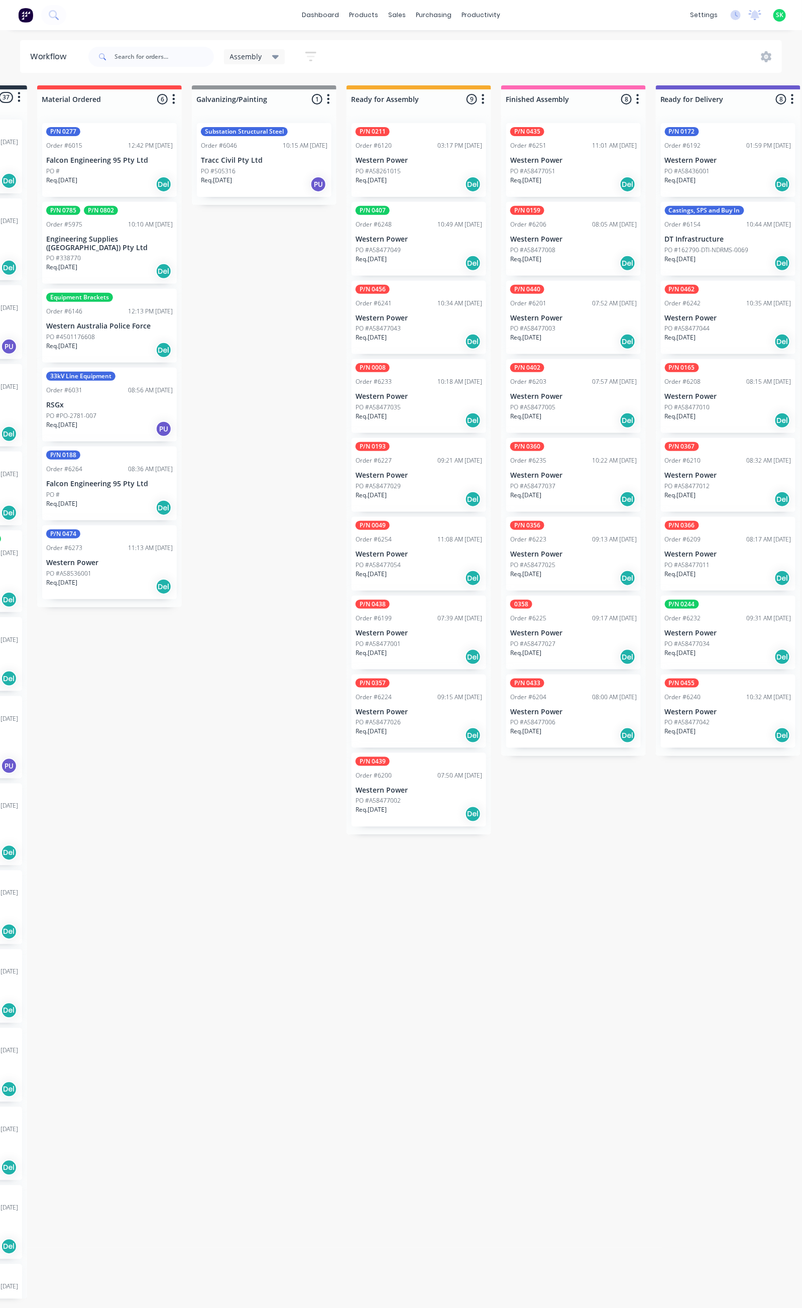
click at [549, 620] on div "Order #6225 09:17 AM [DATE]" at bounding box center [573, 618] width 127 height 9
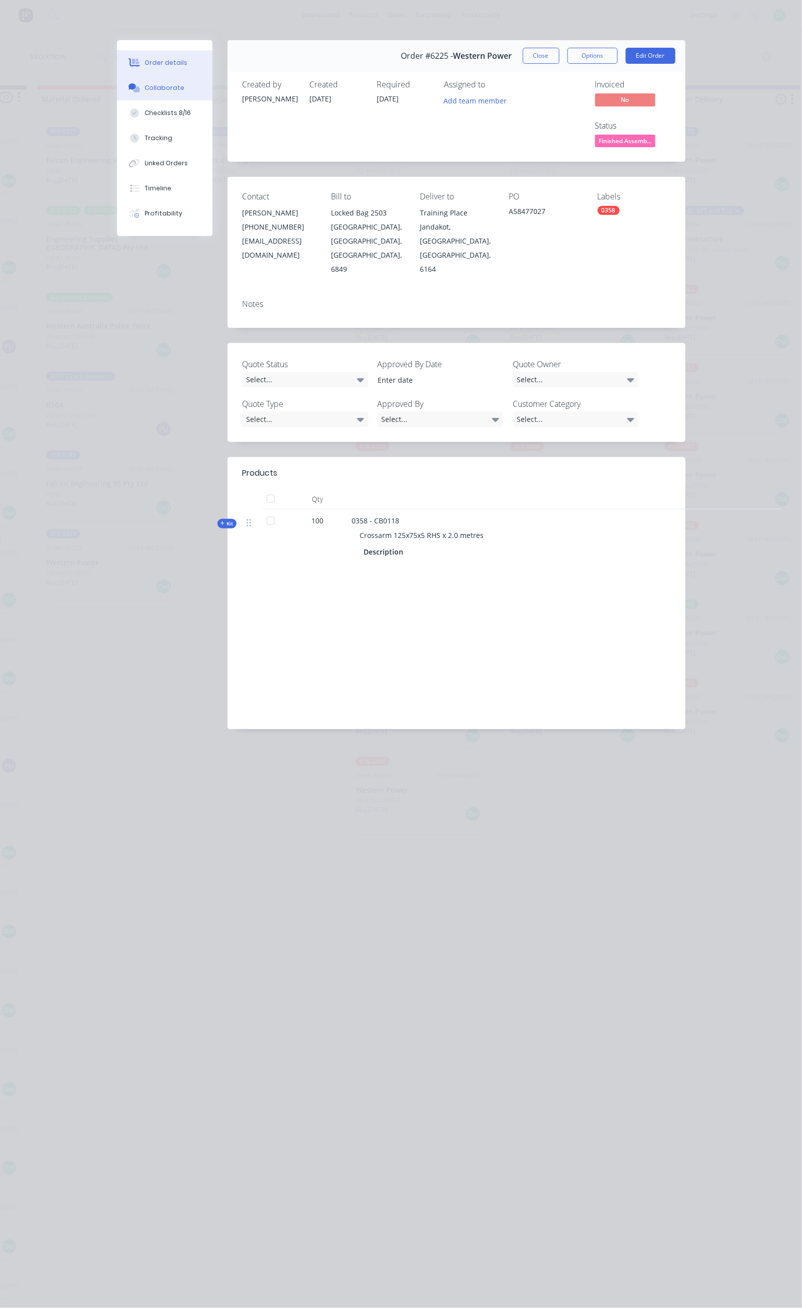
click at [117, 82] on button "Collaborate" at bounding box center [164, 87] width 95 height 25
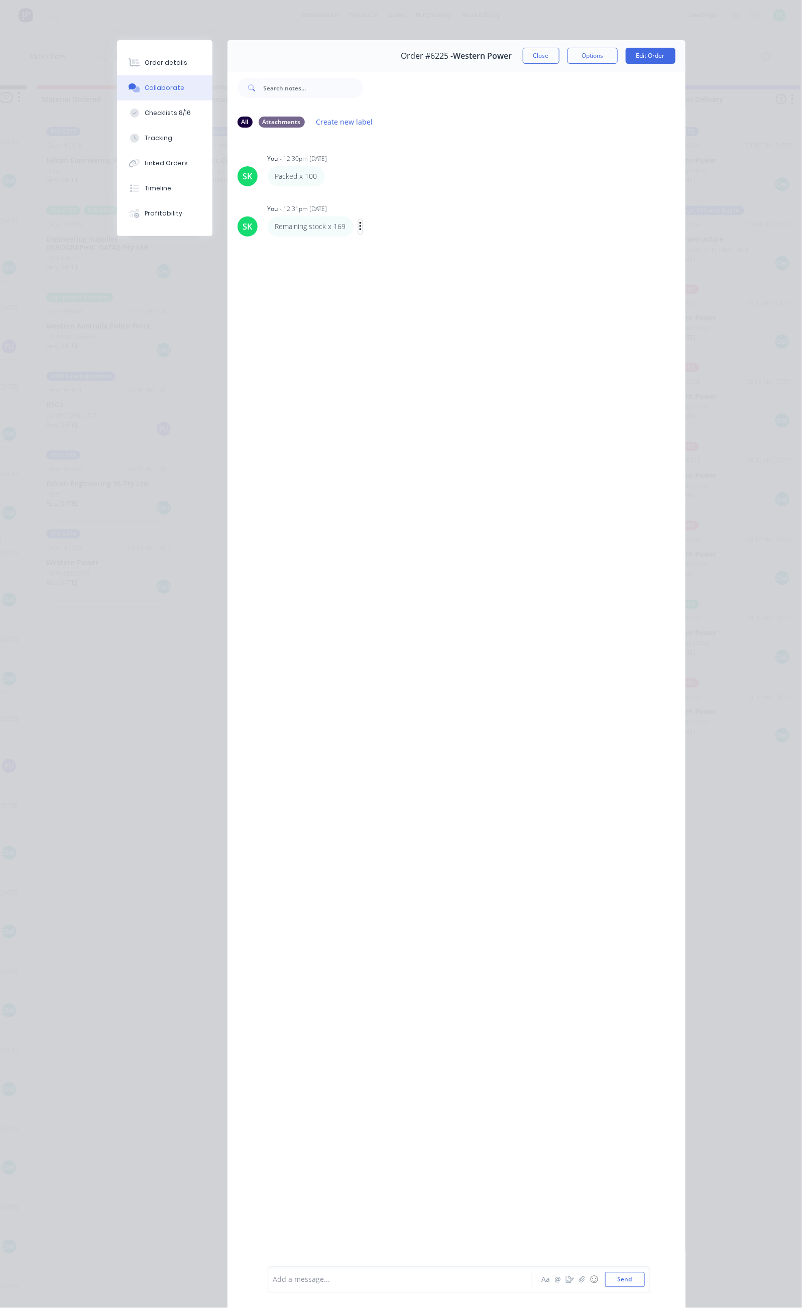
click at [359, 226] on icon "button" at bounding box center [360, 226] width 2 height 9
click at [366, 246] on button "Edit" at bounding box center [397, 245] width 63 height 17
click at [645, 1276] on button "Send" at bounding box center [625, 1279] width 40 height 15
click at [559, 60] on button "Close" at bounding box center [541, 56] width 37 height 16
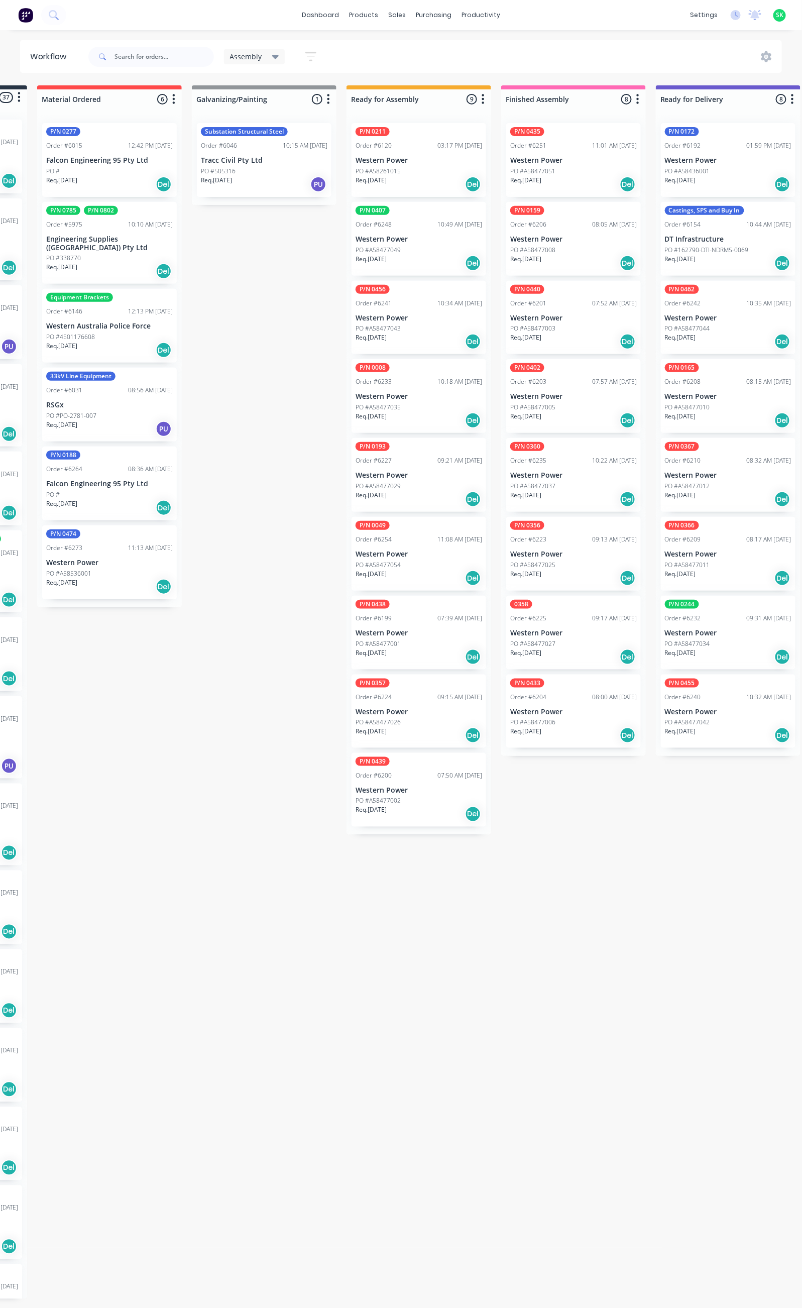
click at [562, 546] on div "P/N 0356 Order #6223 09:13 AM [DATE] Western Power PO #A58477025 Req. [DATE] Del" at bounding box center [573, 554] width 135 height 74
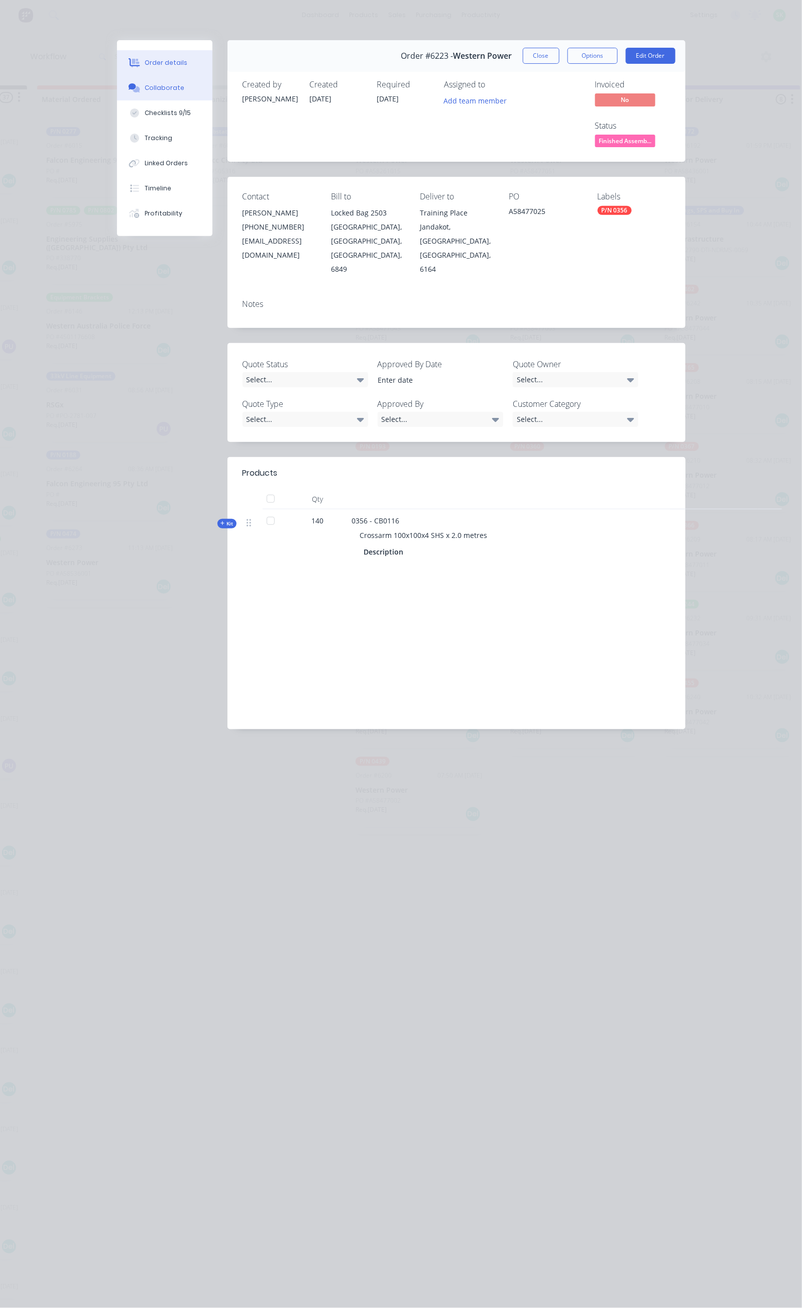
click at [145, 89] on div "Collaborate" at bounding box center [165, 87] width 40 height 9
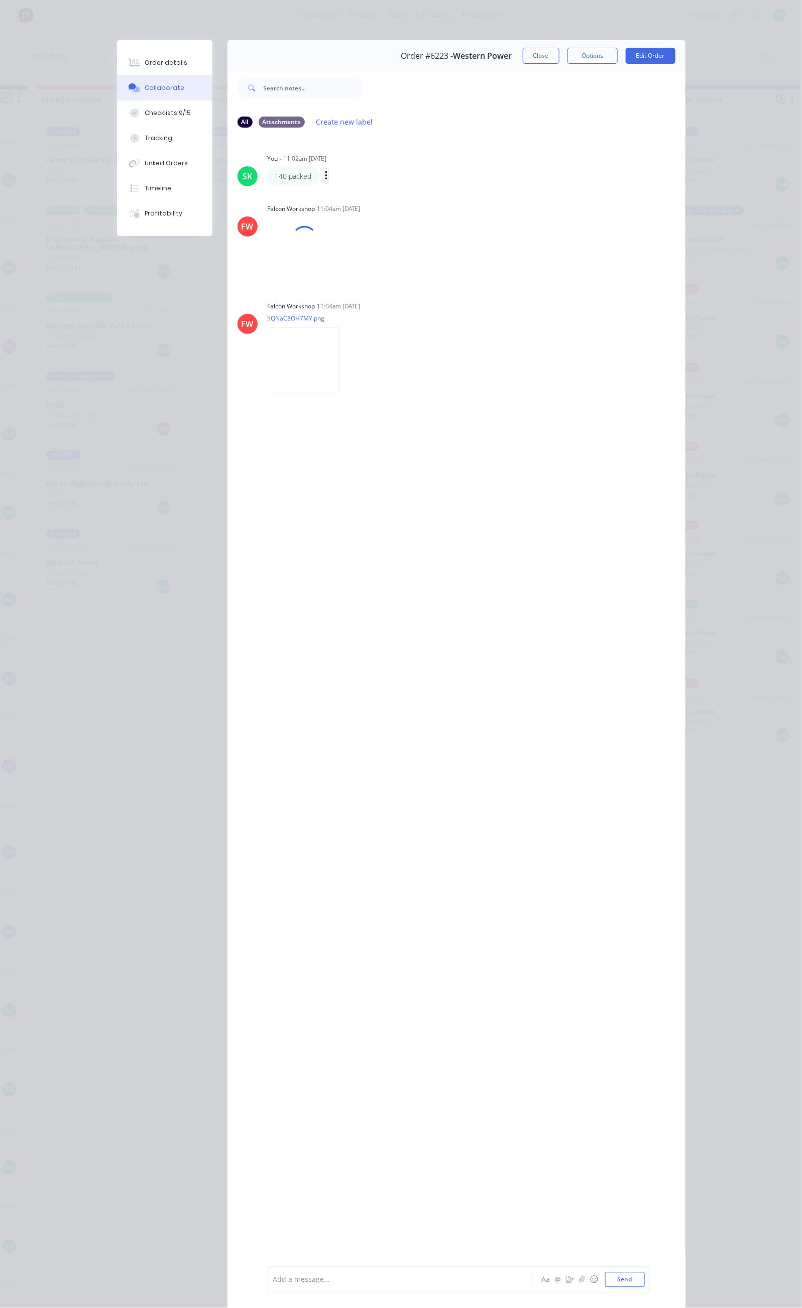
click at [325, 175] on icon "button" at bounding box center [326, 175] width 2 height 9
click at [331, 189] on button "Edit" at bounding box center [362, 194] width 63 height 17
click at [559, 62] on button "Close" at bounding box center [541, 56] width 37 height 16
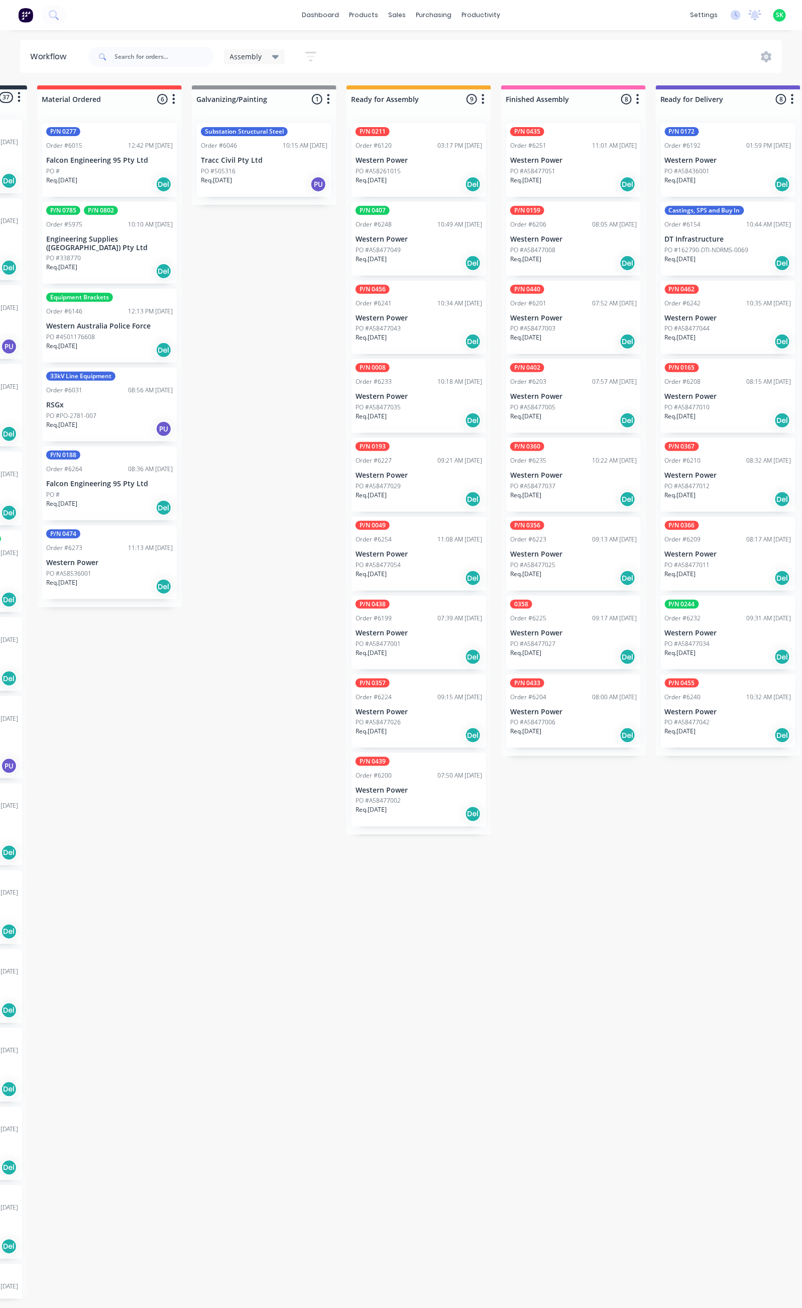
click at [571, 475] on p "Western Power" at bounding box center [573, 475] width 127 height 9
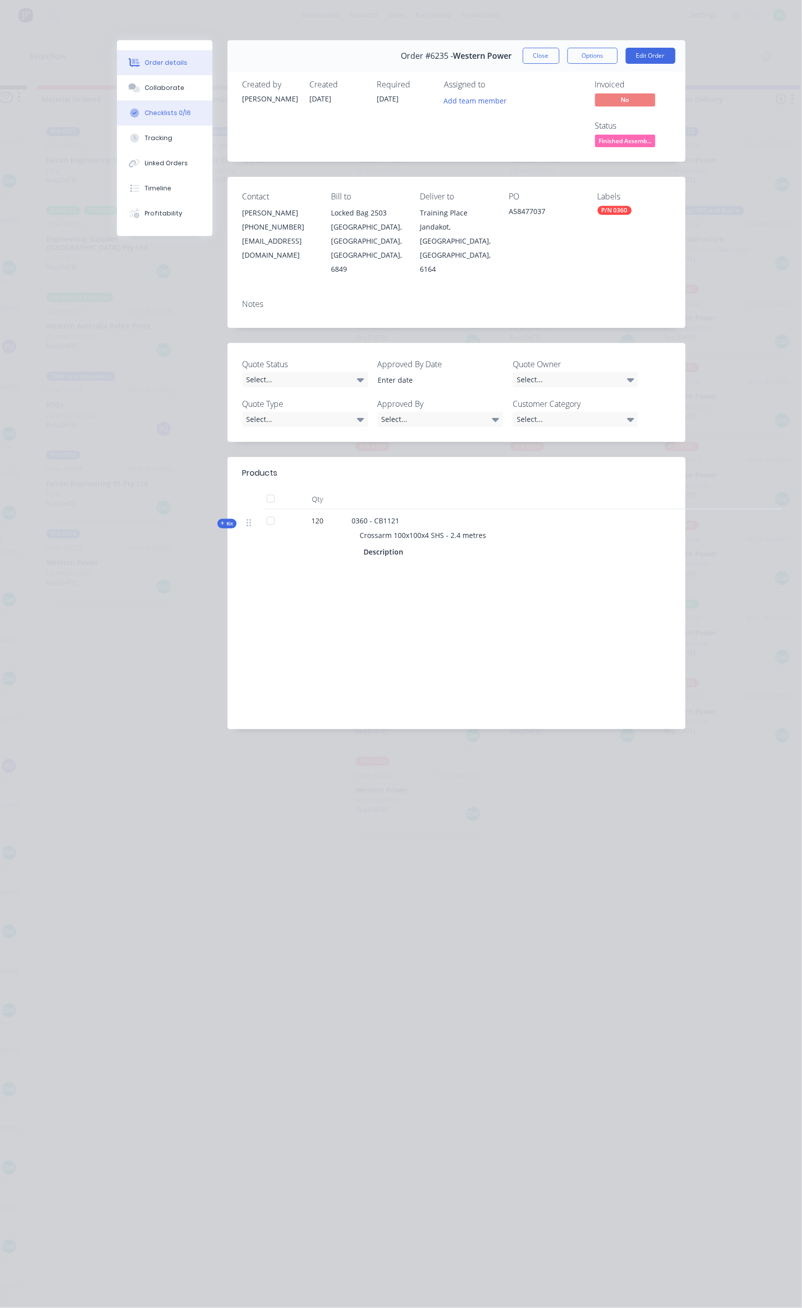
click at [145, 112] on div "Checklists 0/16" at bounding box center [168, 112] width 46 height 9
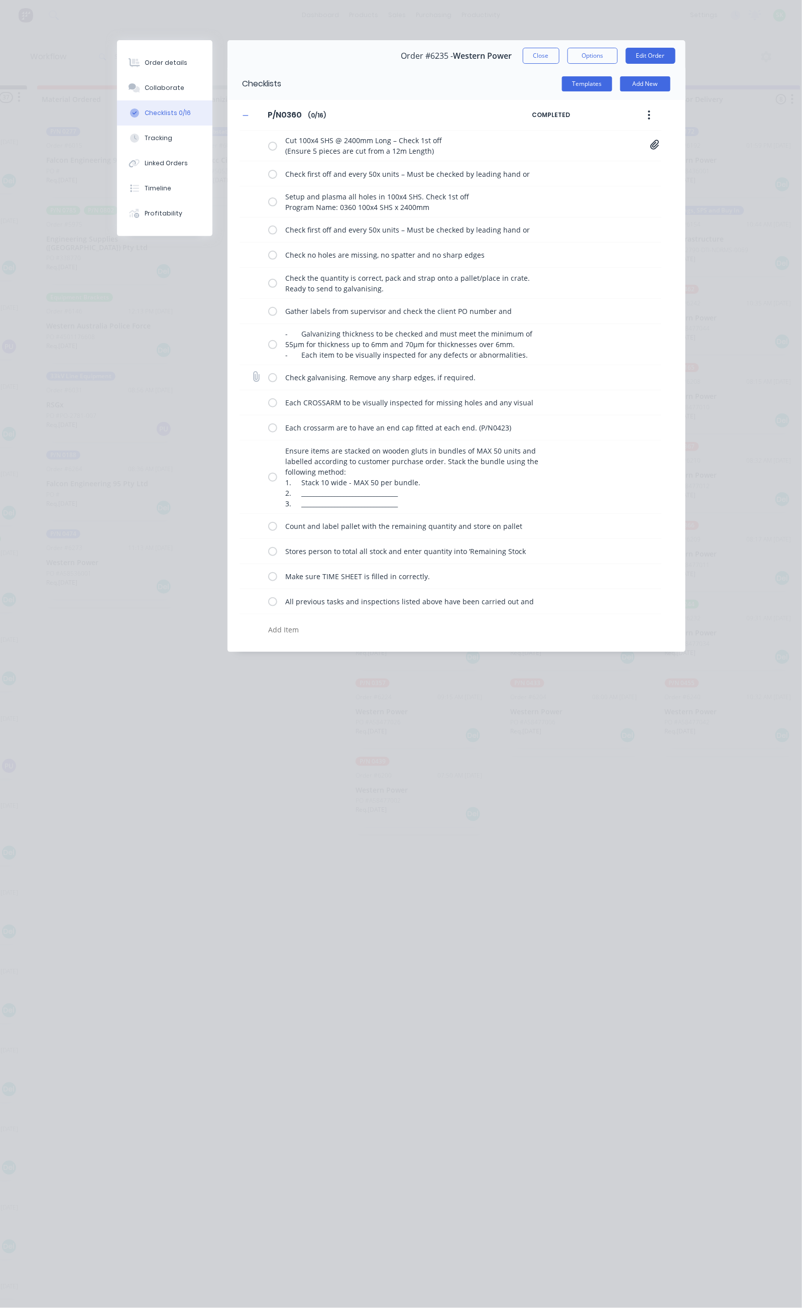
click at [268, 381] on label at bounding box center [272, 377] width 9 height 11
click at [0, 0] on input "checkbox" at bounding box center [0, 0] width 0 height 0
click at [268, 407] on label at bounding box center [272, 402] width 9 height 11
click at [0, 0] on input "checkbox" at bounding box center [0, 0] width 0 height 0
click at [268, 431] on label at bounding box center [272, 427] width 9 height 11
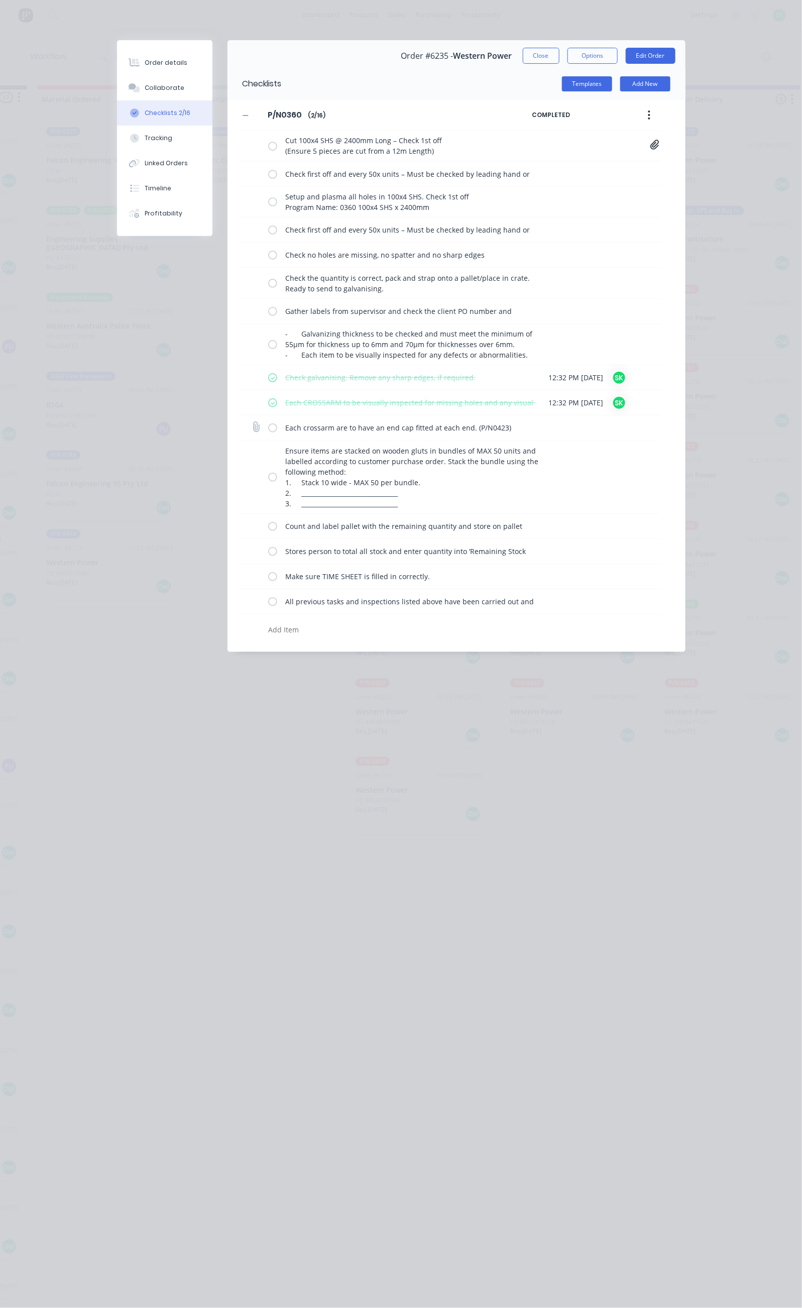
click at [0, 0] on input "checkbox" at bounding box center [0, 0] width 0 height 0
drag, startPoint x: 180, startPoint y: 478, endPoint x: 178, endPoint y: 496, distance: 18.1
click at [268, 482] on label at bounding box center [272, 477] width 9 height 11
click at [0, 0] on input "checkbox" at bounding box center [0, 0] width 0 height 0
drag, startPoint x: 178, startPoint y: 527, endPoint x: 176, endPoint y: 544, distance: 16.7
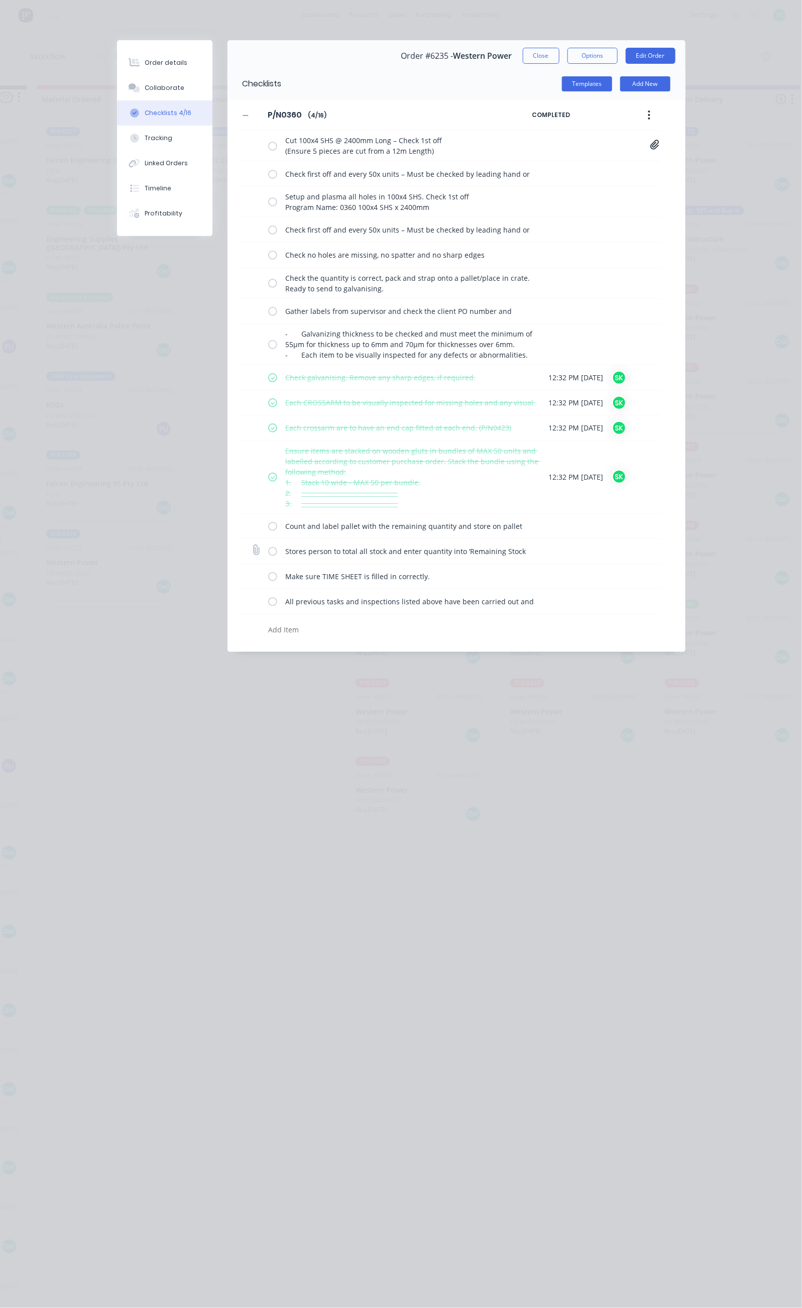
click at [268, 528] on label at bounding box center [272, 526] width 9 height 11
click at [0, 0] on input "checkbox" at bounding box center [0, 0] width 0 height 0
drag, startPoint x: 176, startPoint y: 555, endPoint x: 173, endPoint y: 579, distance: 24.3
click at [268, 556] on label at bounding box center [272, 551] width 9 height 11
click at [0, 0] on input "checkbox" at bounding box center [0, 0] width 0 height 0
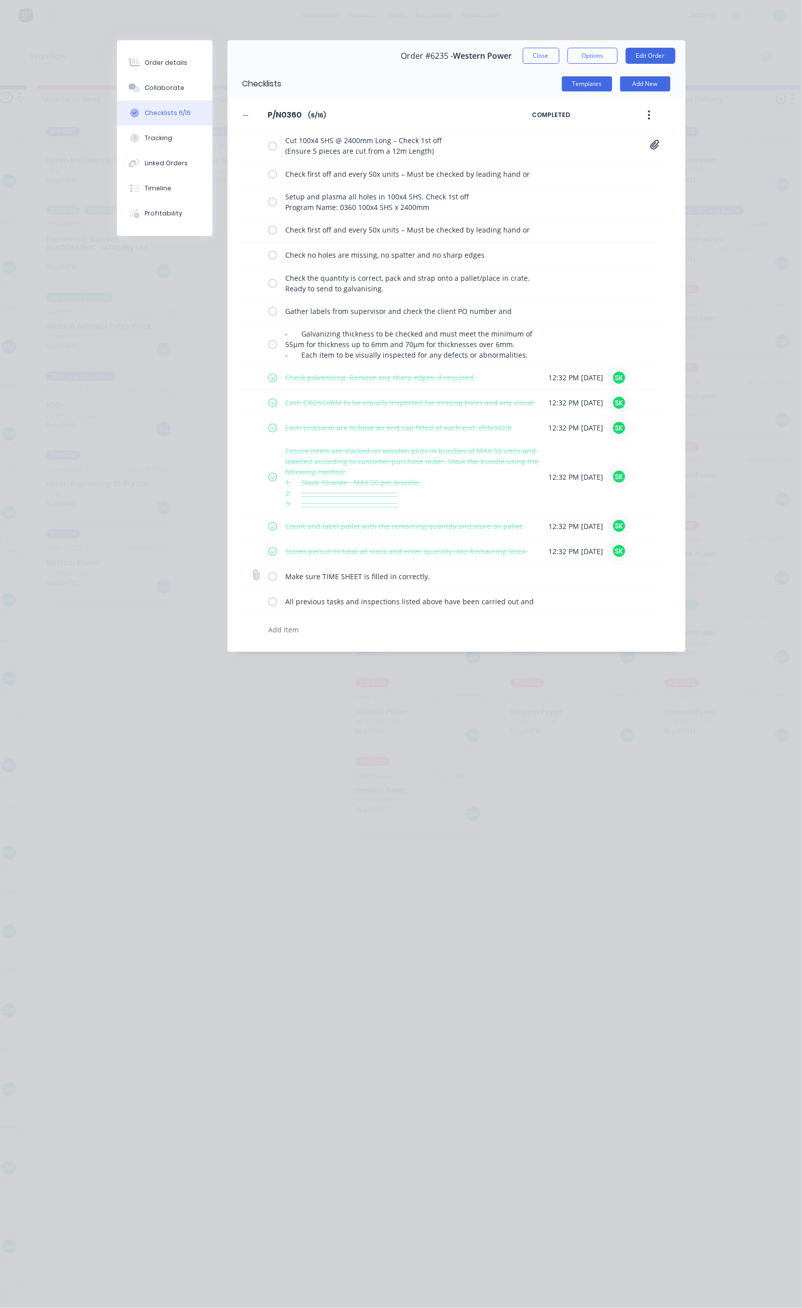
click at [268, 580] on label at bounding box center [272, 576] width 9 height 11
click at [0, 0] on input "checkbox" at bounding box center [0, 0] width 0 height 0
drag, startPoint x: 175, startPoint y: 606, endPoint x: 172, endPoint y: 581, distance: 24.7
click at [268, 606] on label at bounding box center [272, 601] width 9 height 11
click at [0, 0] on input "checkbox" at bounding box center [0, 0] width 0 height 0
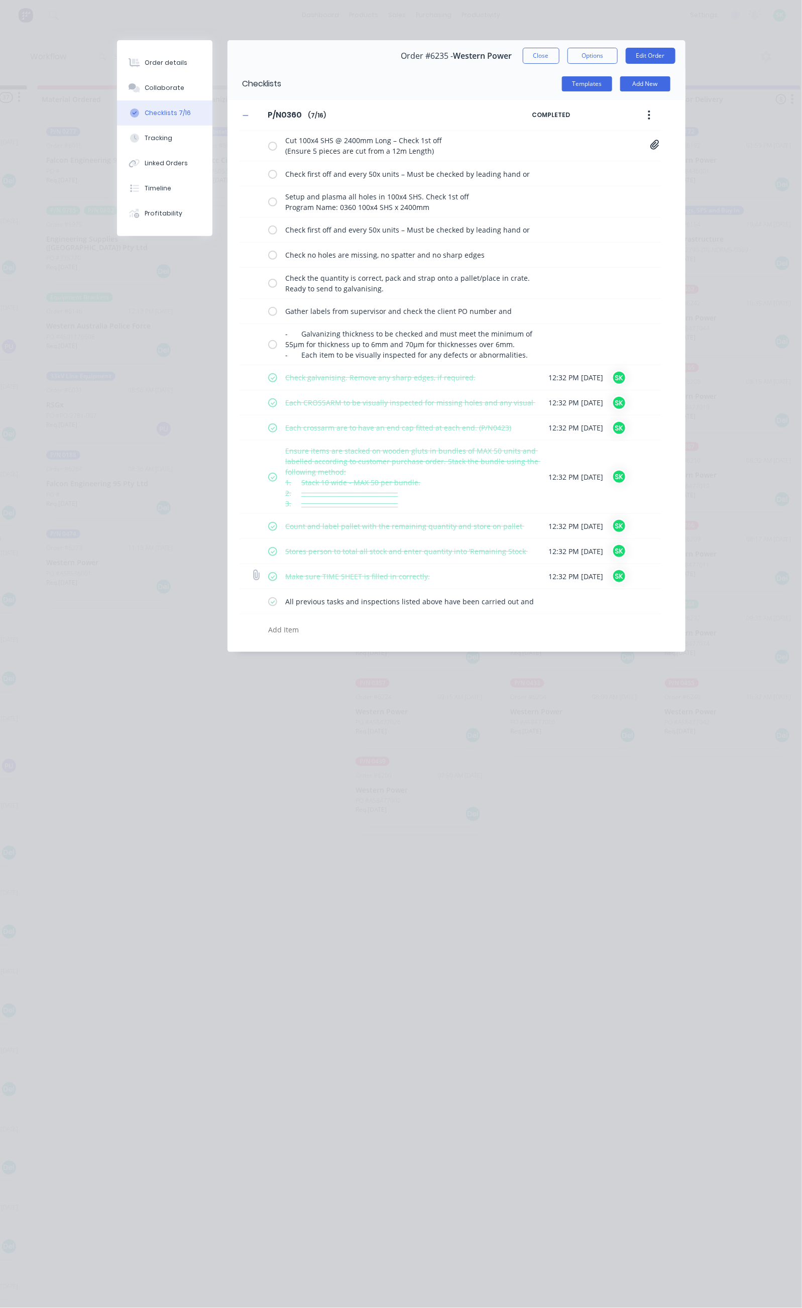
type textarea "x"
click at [117, 92] on button "Collaborate" at bounding box center [164, 87] width 95 height 25
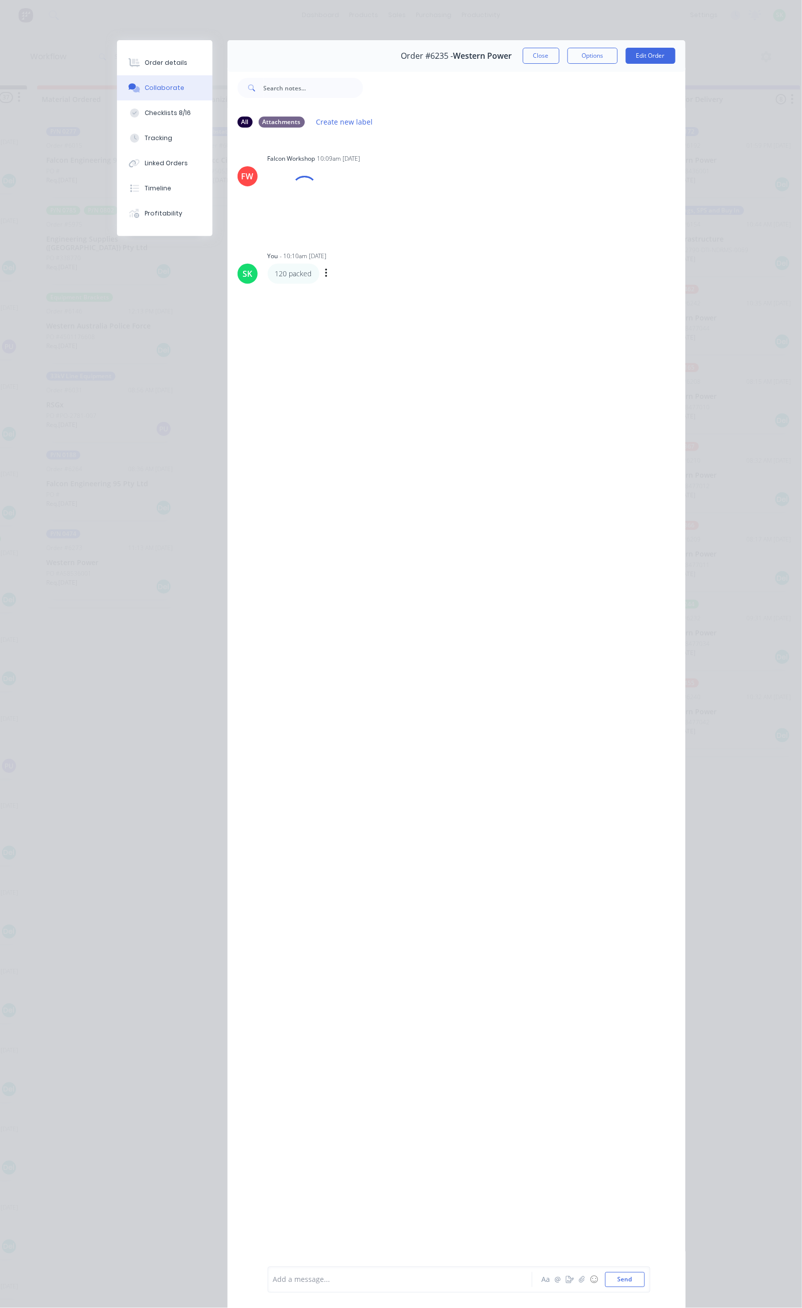
click at [268, 273] on div "120 packed Labels Edit Delete" at bounding box center [425, 274] width 314 height 20
click at [268, 273] on div "120 packed Labels Edit Delete" at bounding box center [425, 282] width 314 height 20
click at [325, 279] on icon "button" at bounding box center [326, 282] width 3 height 12
click at [331, 293] on button "Edit" at bounding box center [362, 299] width 63 height 17
click at [645, 1282] on button "Send" at bounding box center [625, 1279] width 40 height 15
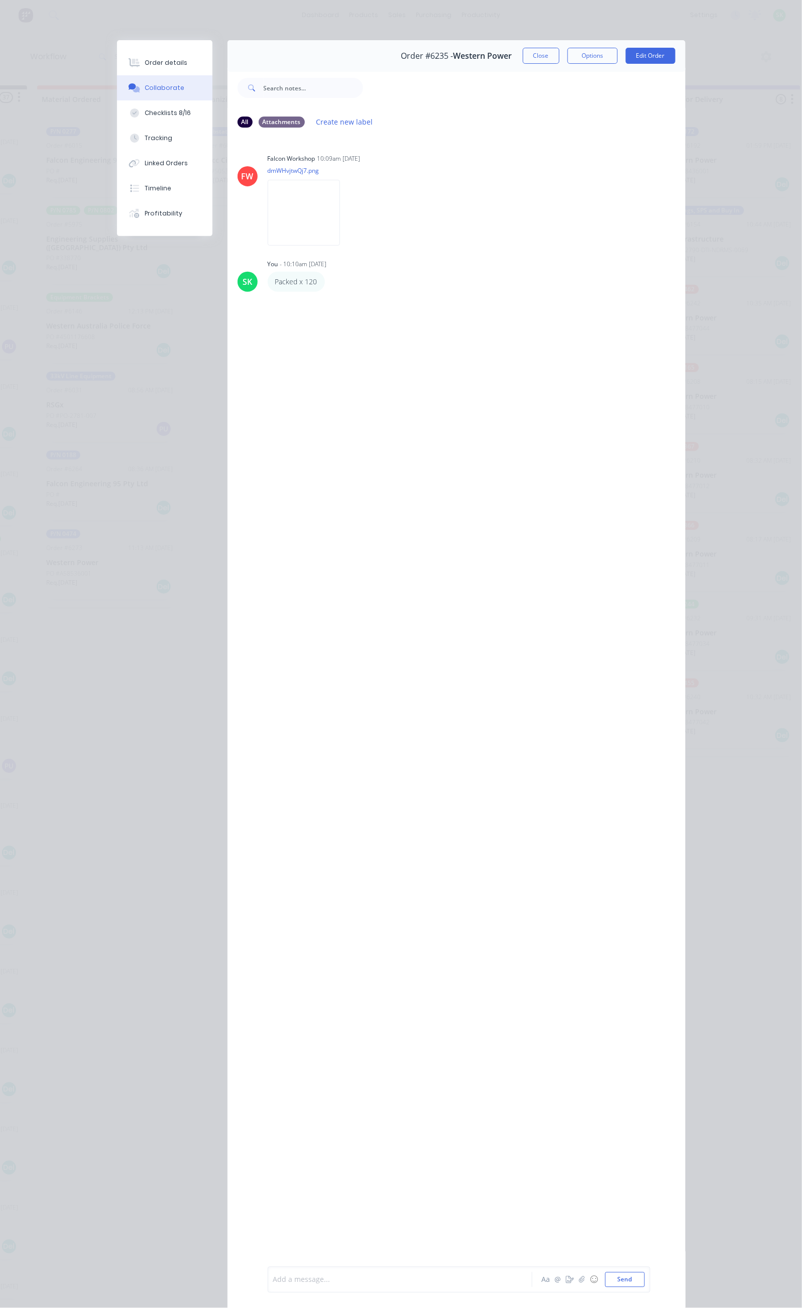
click at [313, 1275] on div at bounding box center [403, 1279] width 258 height 11
click at [559, 55] on button "Close" at bounding box center [541, 56] width 37 height 16
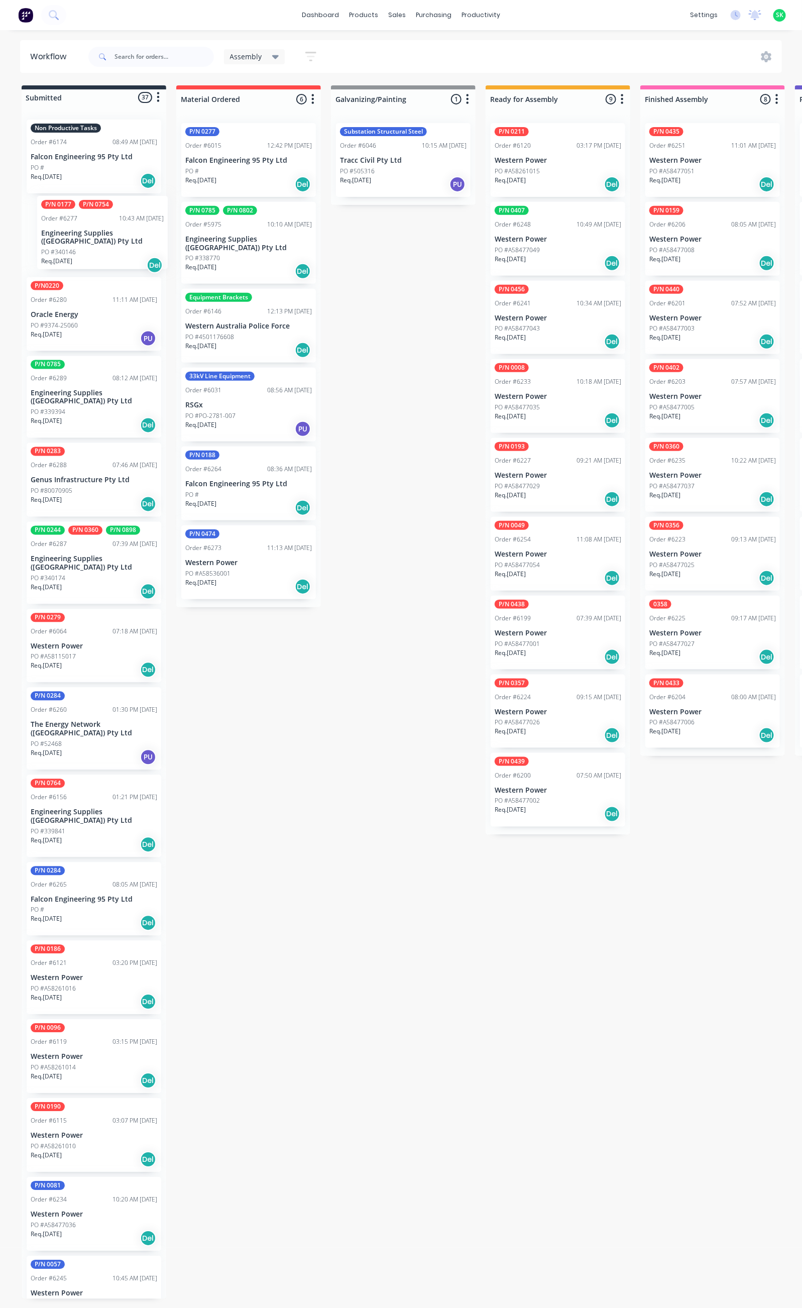
scroll to position [0, 0]
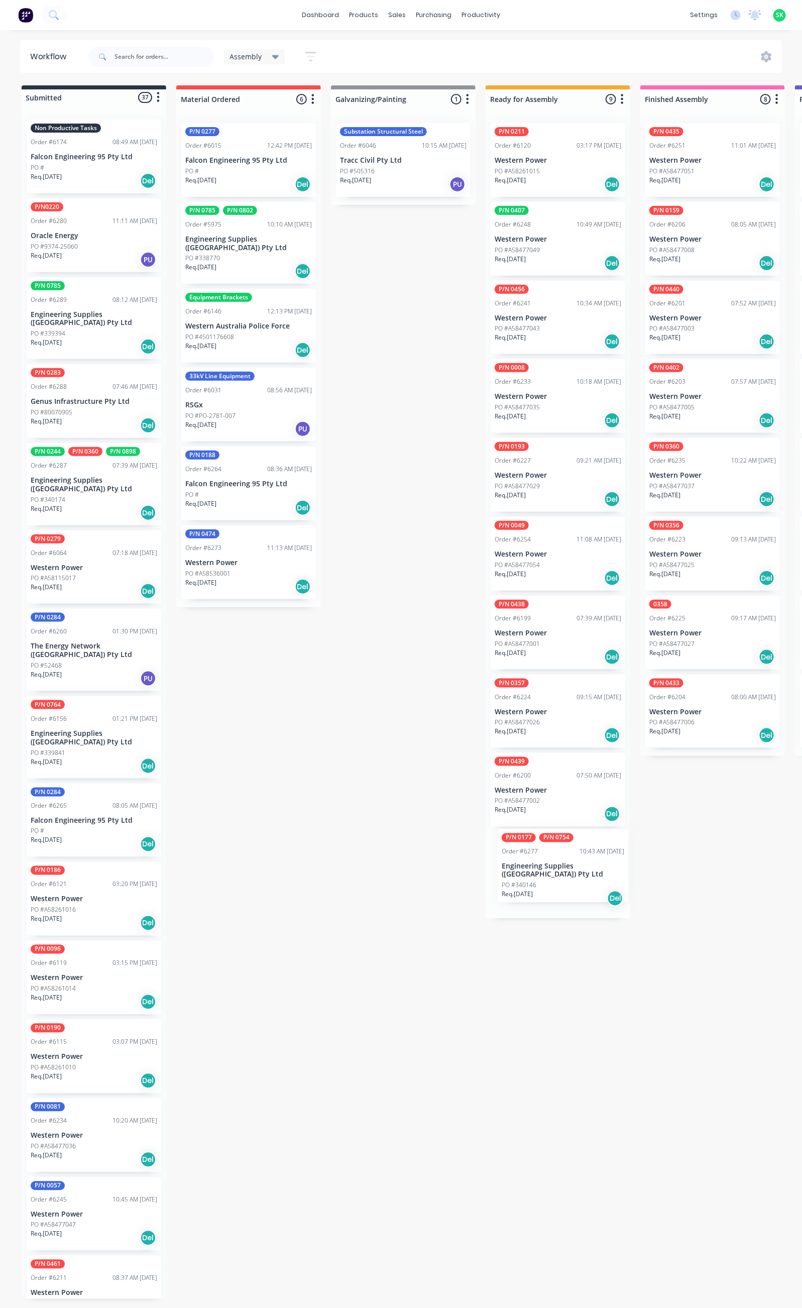
drag, startPoint x: 104, startPoint y: 243, endPoint x: 580, endPoint y: 876, distance: 792.2
click at [541, 884] on div "PO #340146" at bounding box center [558, 888] width 127 height 9
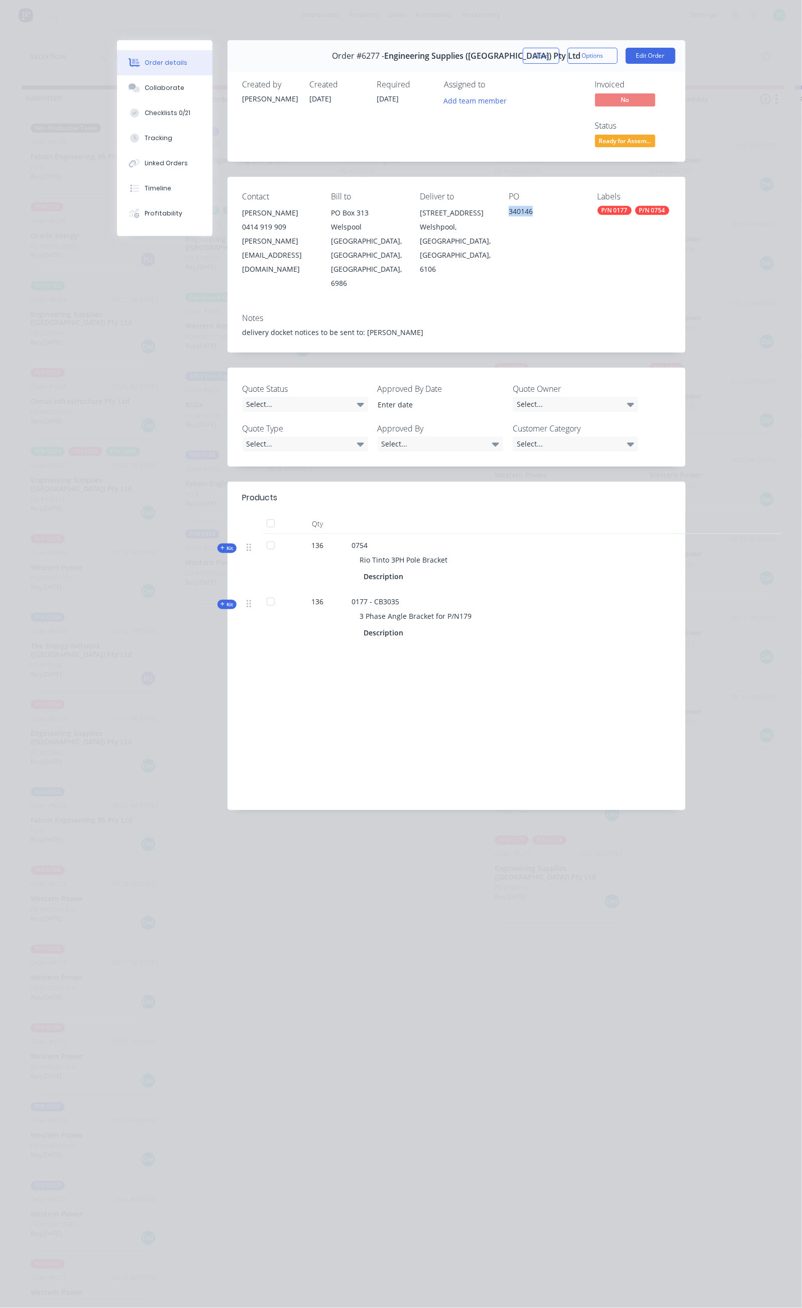
drag, startPoint x: 553, startPoint y: 169, endPoint x: 526, endPoint y: 171, distance: 27.7
click at [526, 177] on div "Contact [PERSON_NAME] 0414 919 909 [PERSON_NAME][EMAIL_ADDRESS][DOMAIN_NAME] Bi…" at bounding box center [456, 241] width 458 height 128
copy div "340146"
drag, startPoint x: 260, startPoint y: 476, endPoint x: 373, endPoint y: 477, distance: 113.0
click at [373, 550] on div "Rio Tinto 3PH Pole Bracket" at bounding box center [549, 559] width 394 height 19
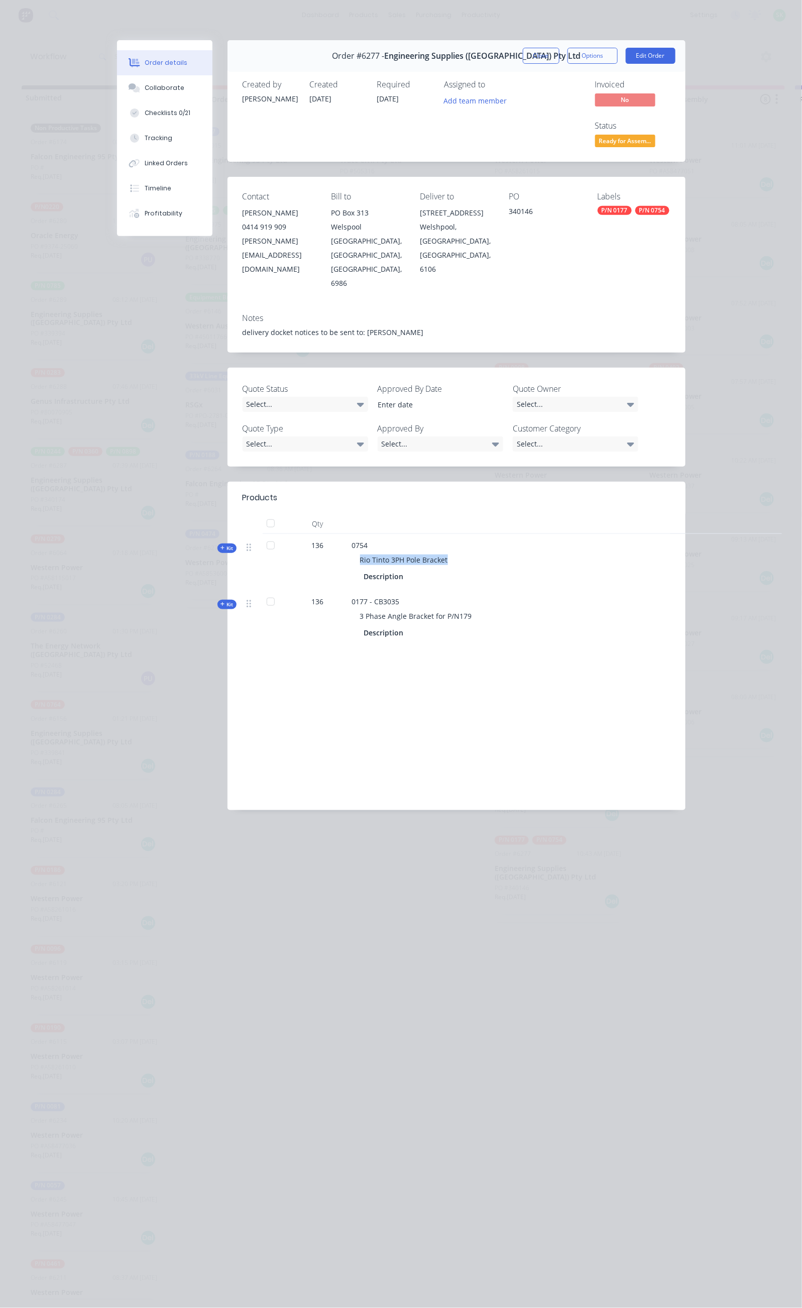
copy span "Rio Tinto 3PH Pole Bracket"
drag, startPoint x: 559, startPoint y: 173, endPoint x: 523, endPoint y: 177, distance: 36.3
click at [523, 177] on div "Contact [PERSON_NAME] 0414 919 909 [PERSON_NAME][EMAIL_ADDRESS][DOMAIN_NAME] Bi…" at bounding box center [456, 241] width 458 height 128
copy div "340146"
drag, startPoint x: 382, startPoint y: 535, endPoint x: 260, endPoint y: 540, distance: 122.1
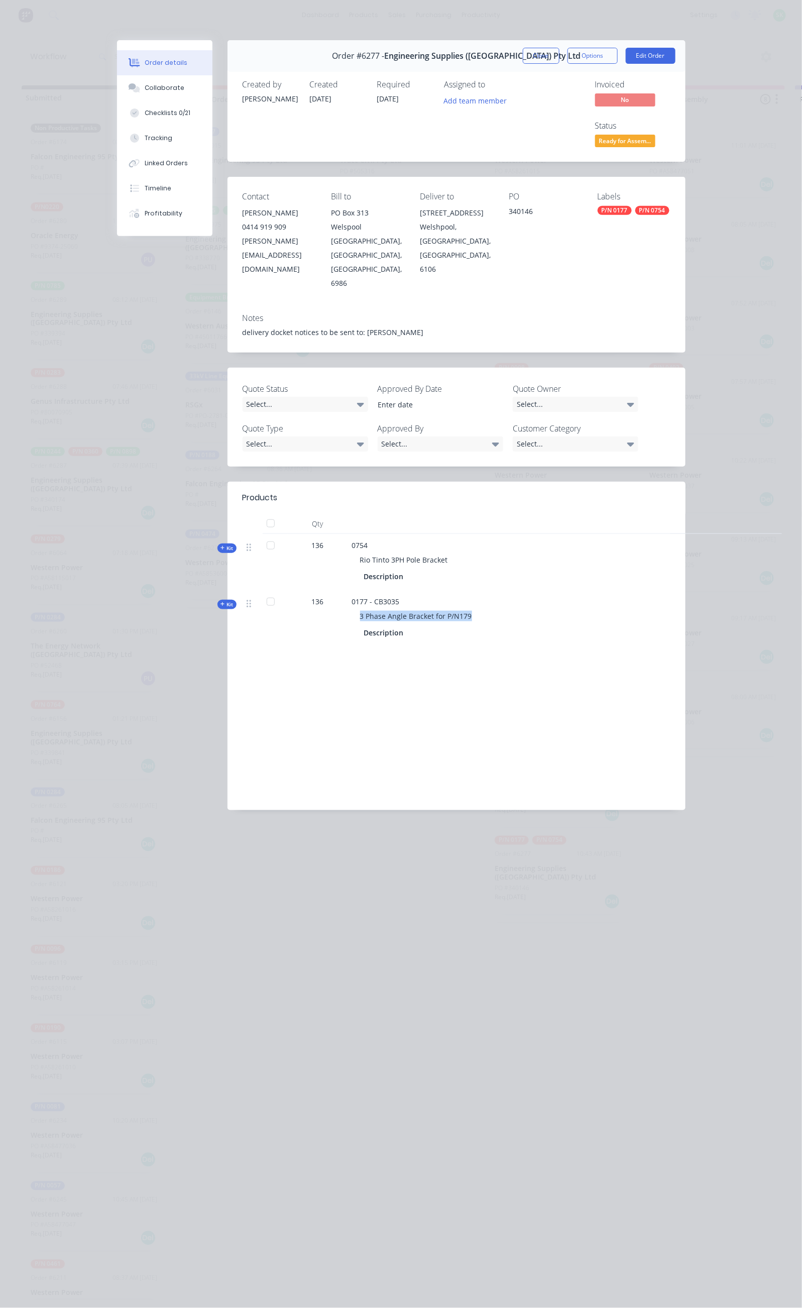
click at [352, 607] on div "3 Phase Angle Bracket for P/N179" at bounding box center [549, 616] width 394 height 19
copy span "3 Phase Angle Bracket for P/N179"
click at [559, 54] on button "Close" at bounding box center [541, 56] width 37 height 16
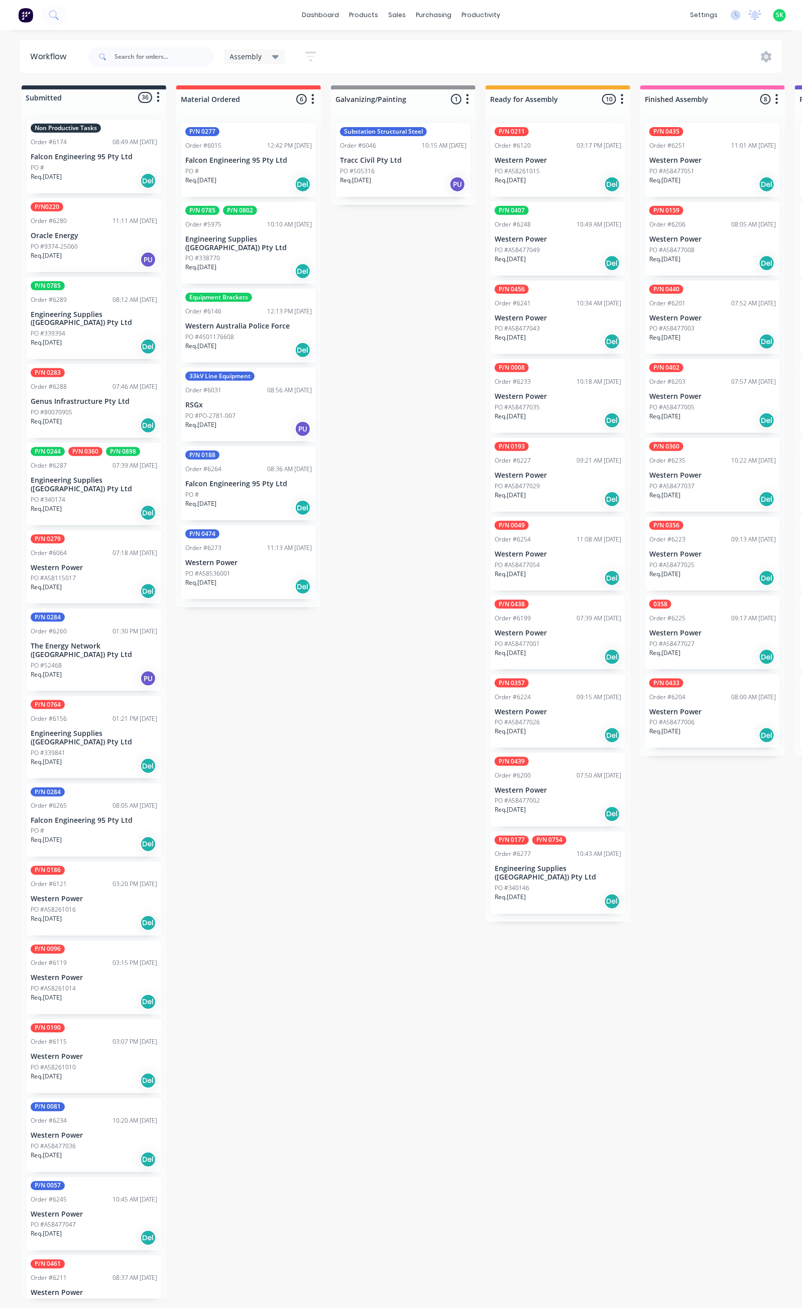
click at [85, 329] on div "PO #339394" at bounding box center [94, 333] width 127 height 9
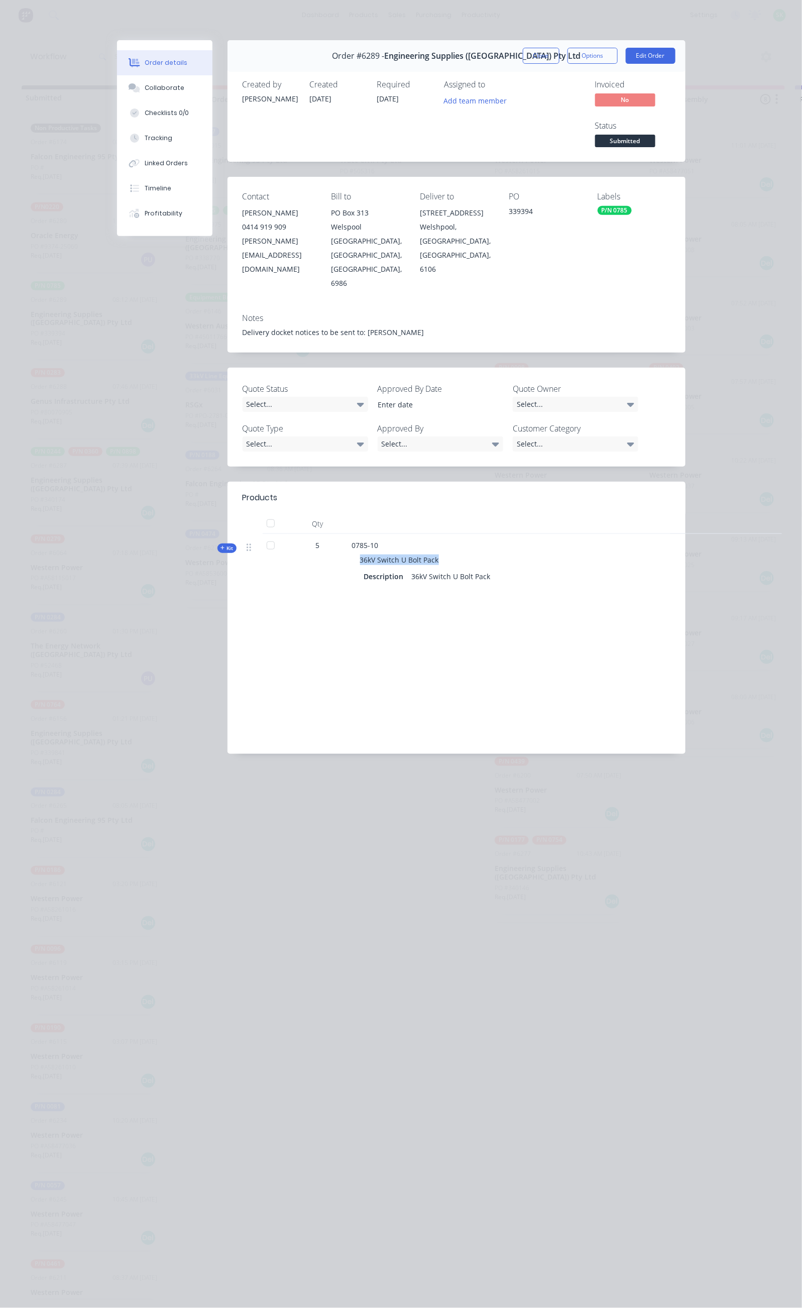
drag, startPoint x: 260, startPoint y: 478, endPoint x: 341, endPoint y: 485, distance: 81.7
click at [352, 550] on div "36kV Switch U Bolt Pack" at bounding box center [549, 559] width 394 height 19
copy span "36kV Switch U Bolt Pack"
drag, startPoint x: 548, startPoint y: 172, endPoint x: 524, endPoint y: 173, distance: 24.2
click at [524, 177] on div "Contact [PERSON_NAME] 0414 919 909 [PERSON_NAME][EMAIL_ADDRESS][DOMAIN_NAME] Bi…" at bounding box center [456, 241] width 458 height 128
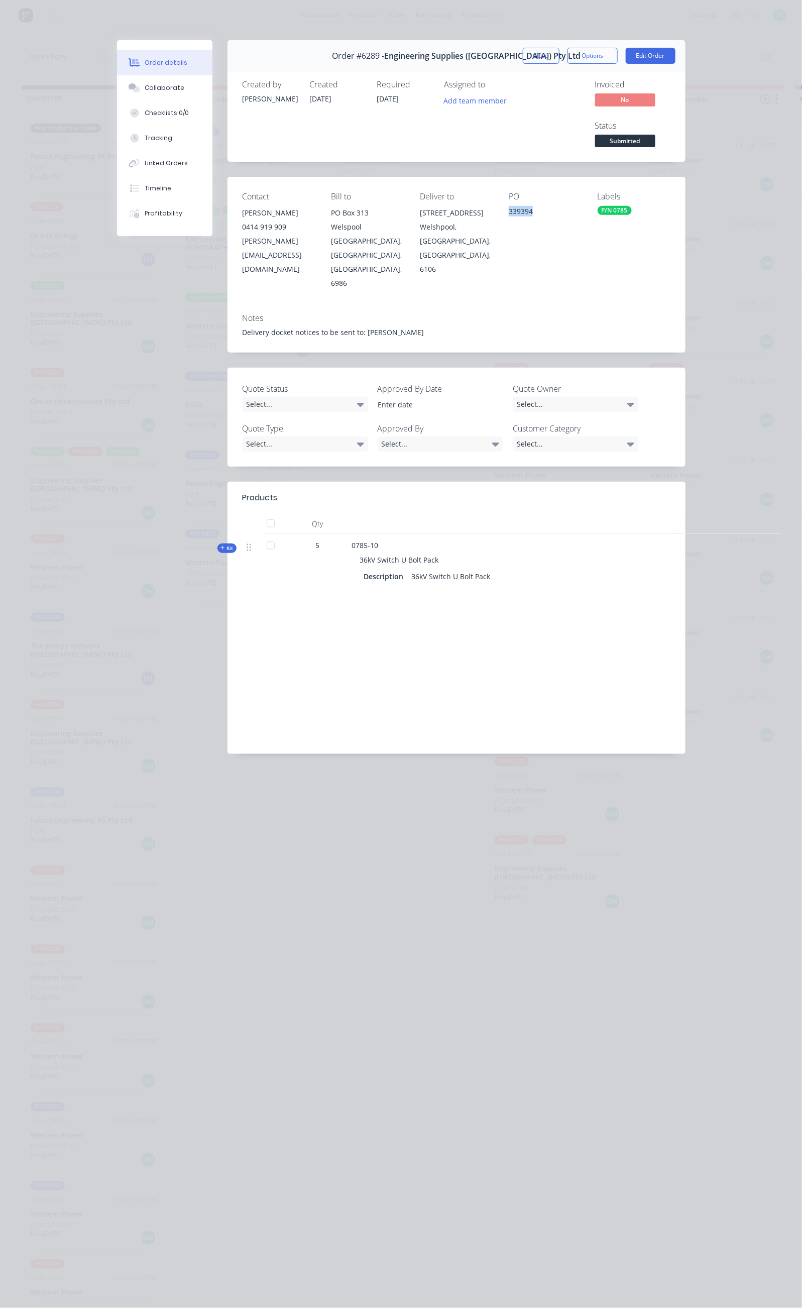
copy div "339394"
